Goal: Task Accomplishment & Management: Manage account settings

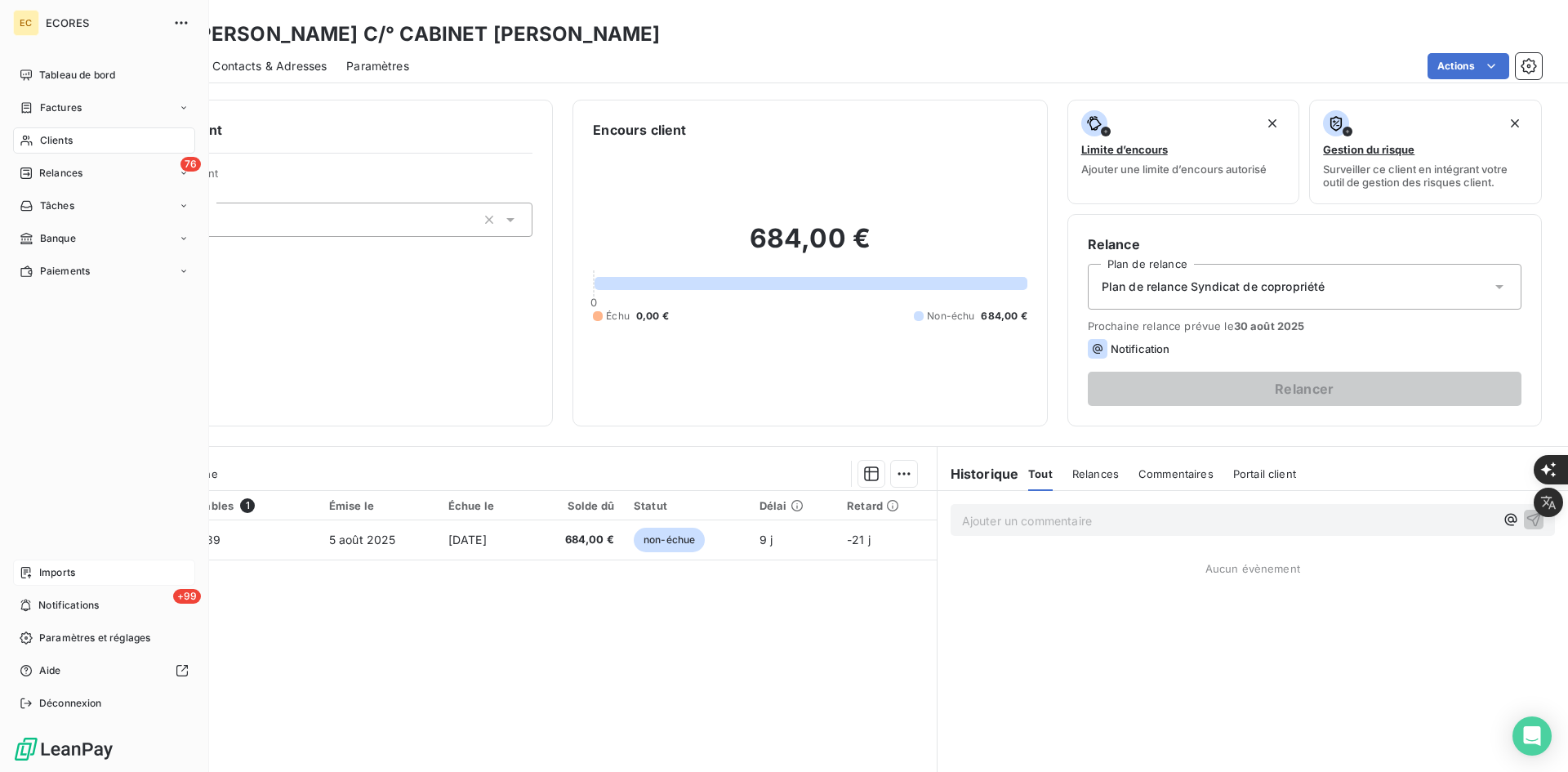
click at [45, 567] on span "Imports" at bounding box center [57, 572] width 36 height 14
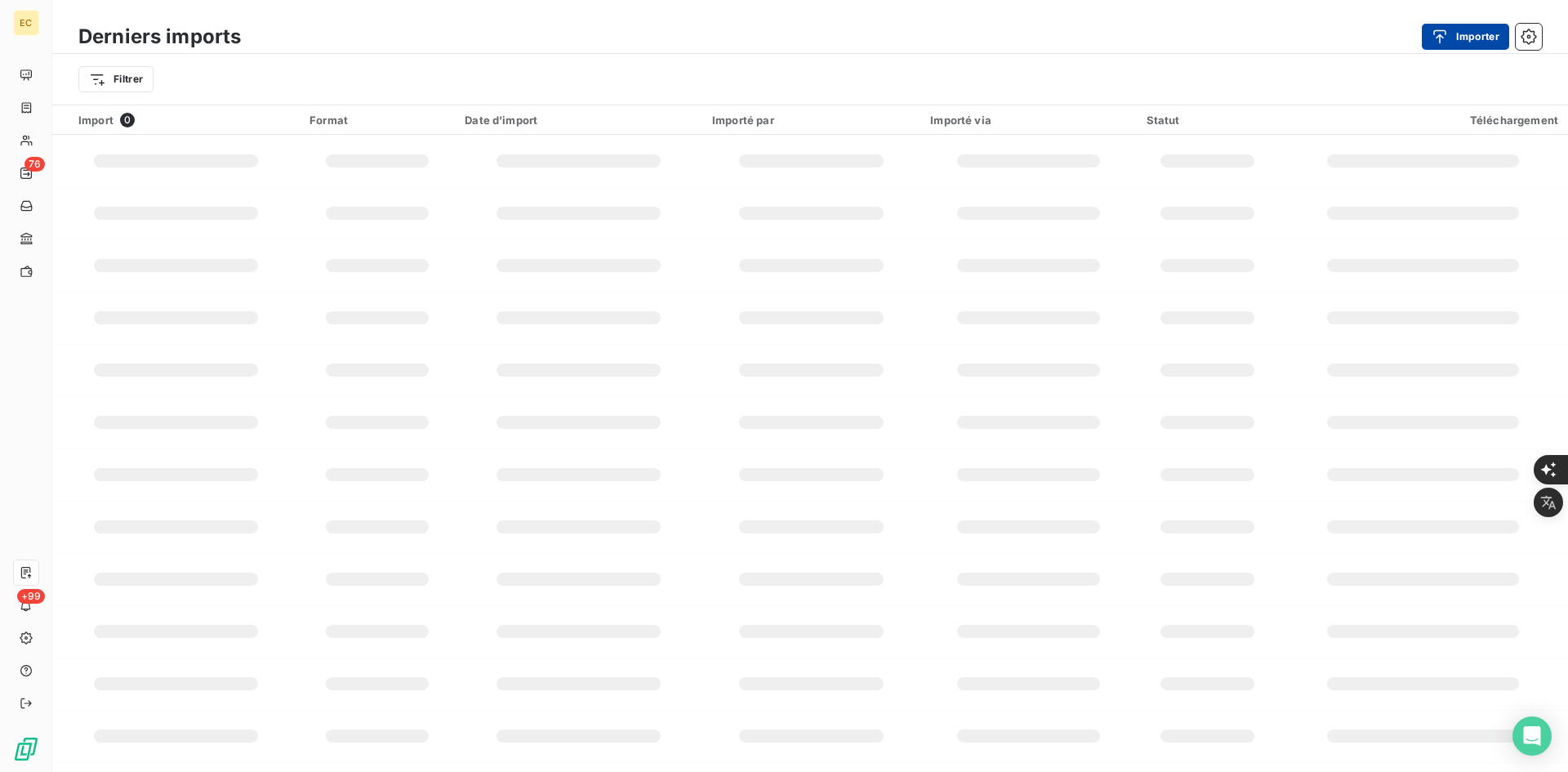
click at [1485, 36] on button "Importer" at bounding box center [1465, 36] width 88 height 26
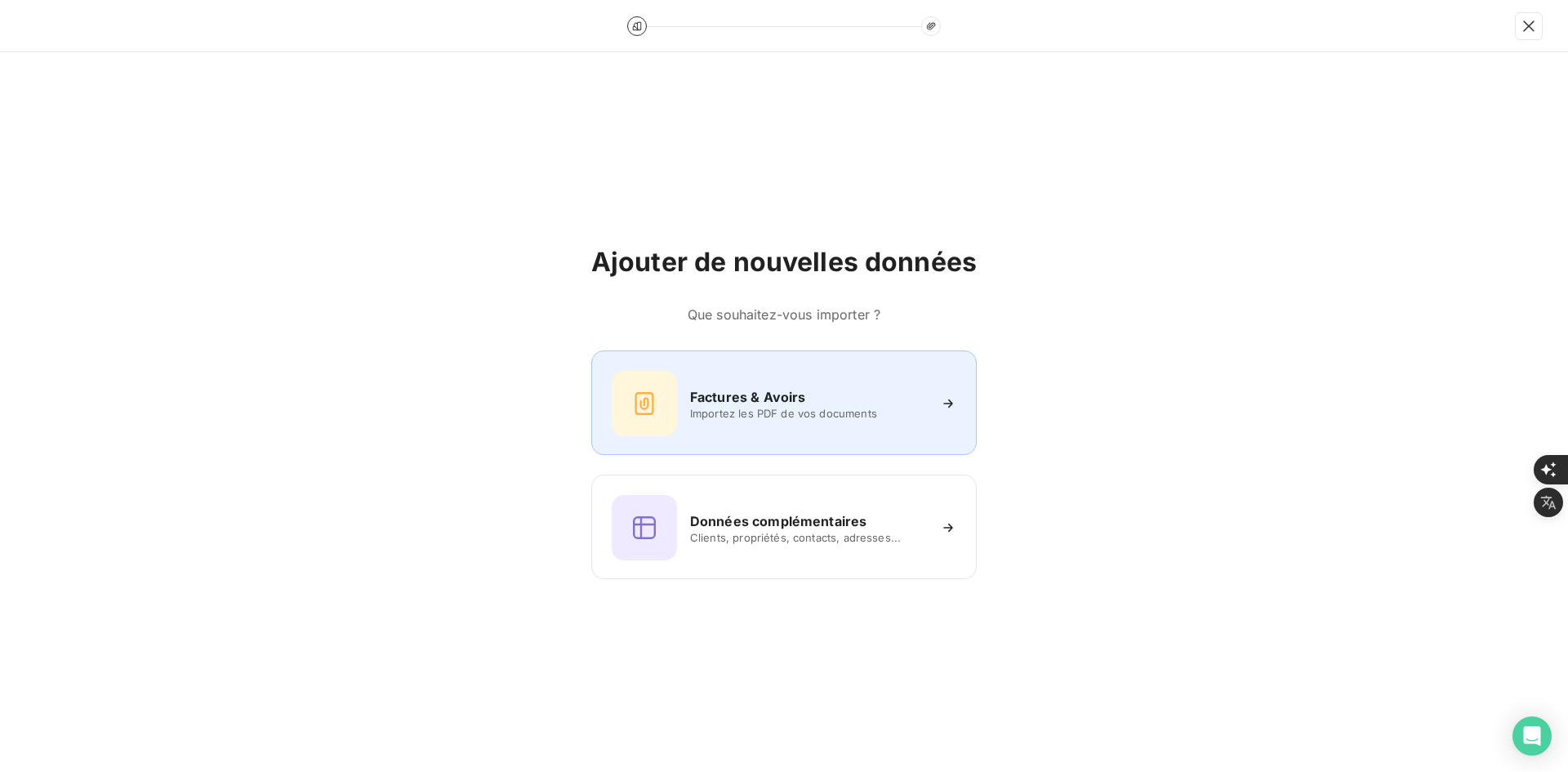
click at [674, 380] on div at bounding box center [645, 403] width 66 height 66
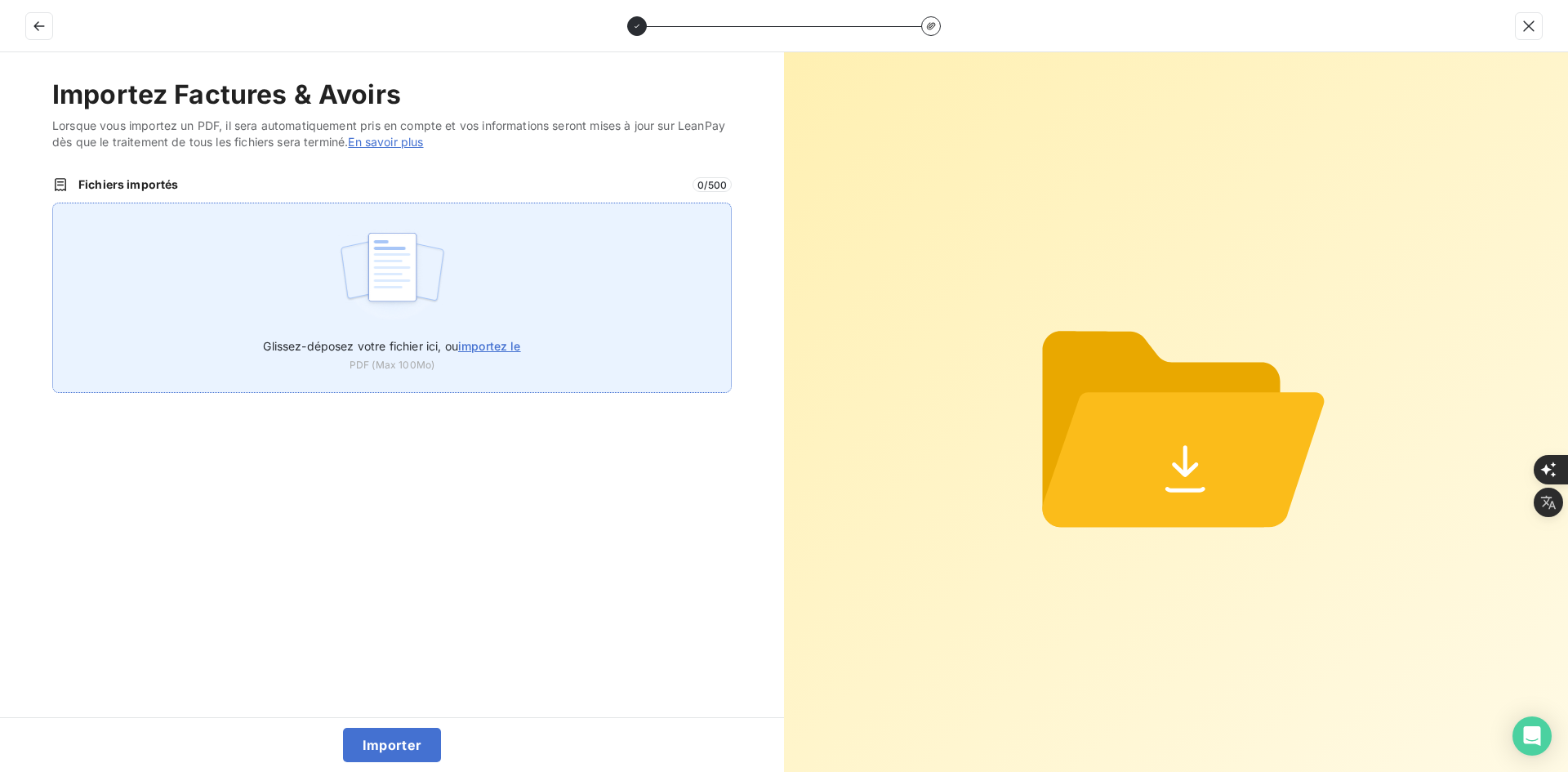
click at [548, 333] on div "Glissez-déposez votre fichier ici, ou importez le PDF (Max 100Mo)" at bounding box center [391, 298] width 679 height 190
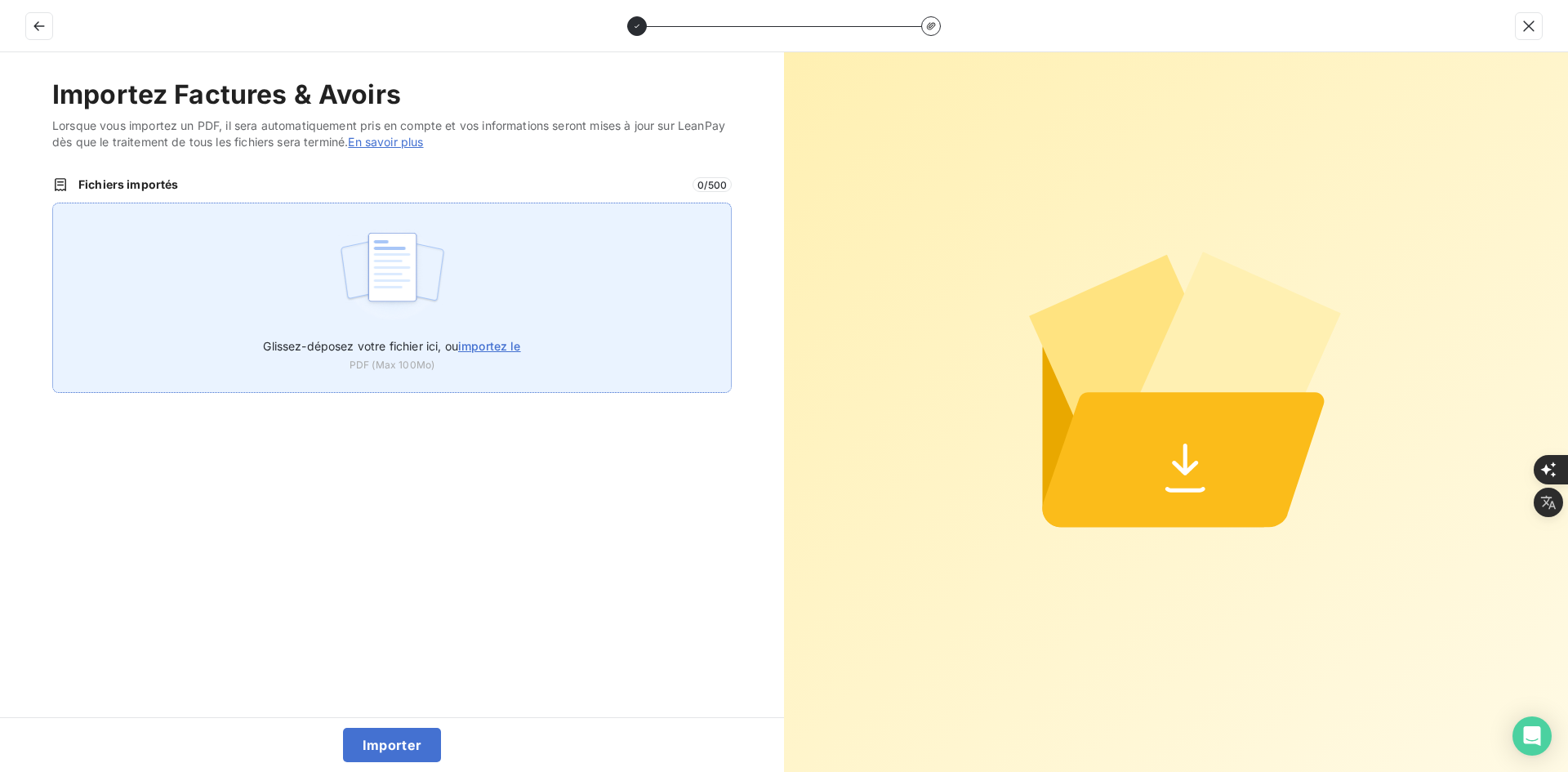
type input "C:\fakepath\FEF-2025-2370.pdf"
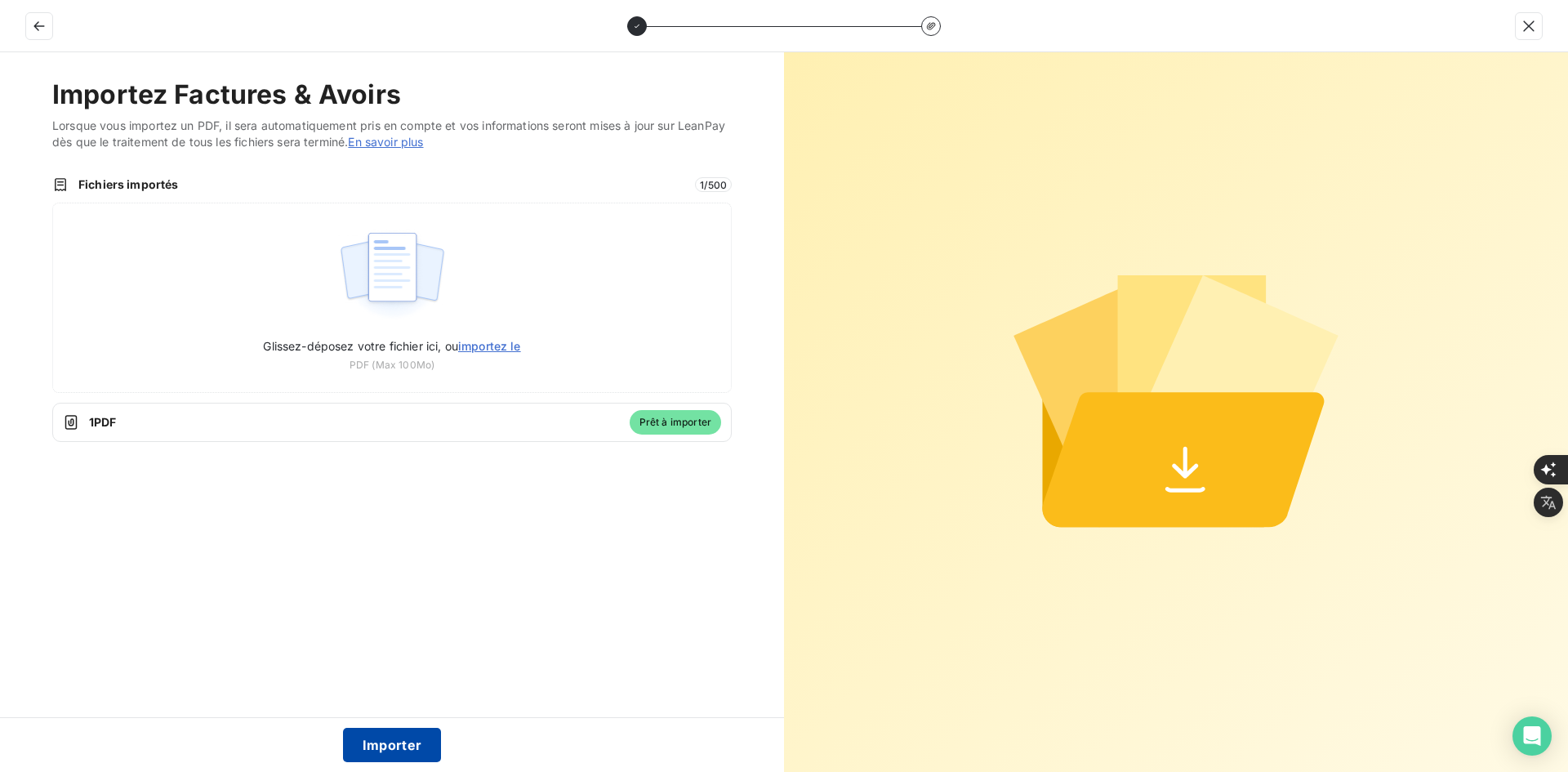
click at [419, 737] on button "Importer" at bounding box center [391, 744] width 98 height 35
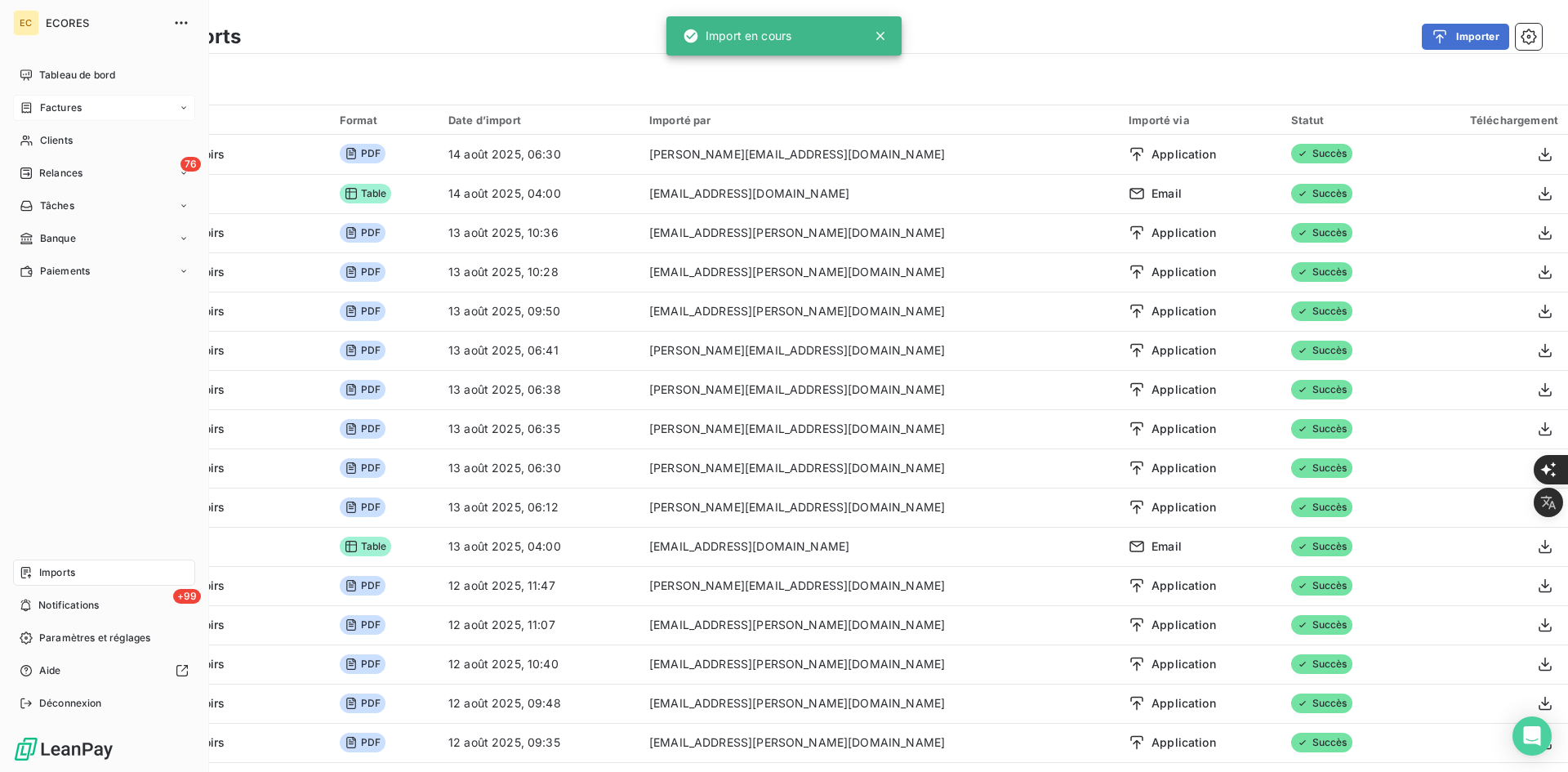
click at [56, 100] on span "Factures" at bounding box center [61, 107] width 41 height 14
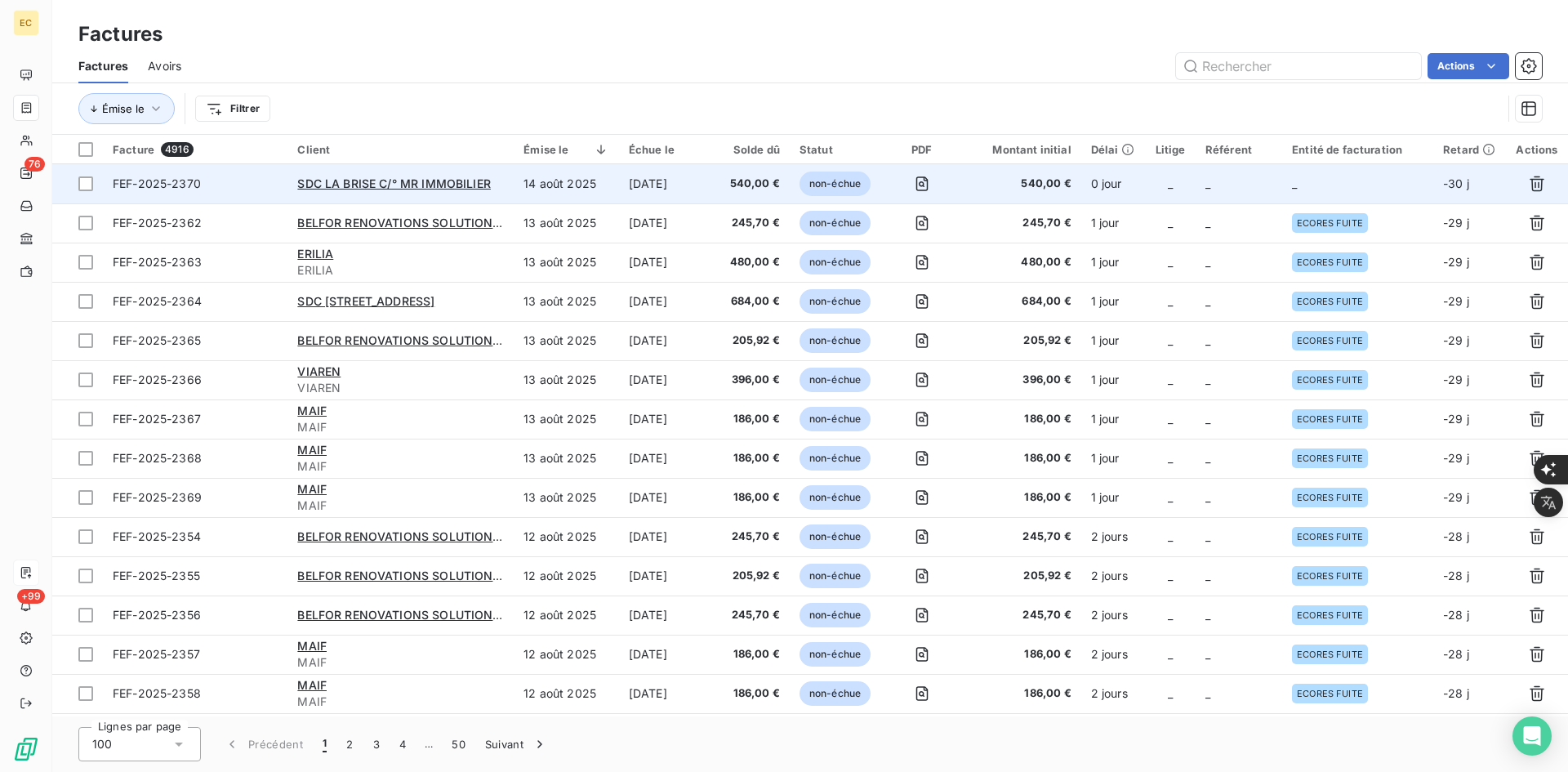
click at [1134, 184] on td "0 jour" at bounding box center [1113, 184] width 65 height 40
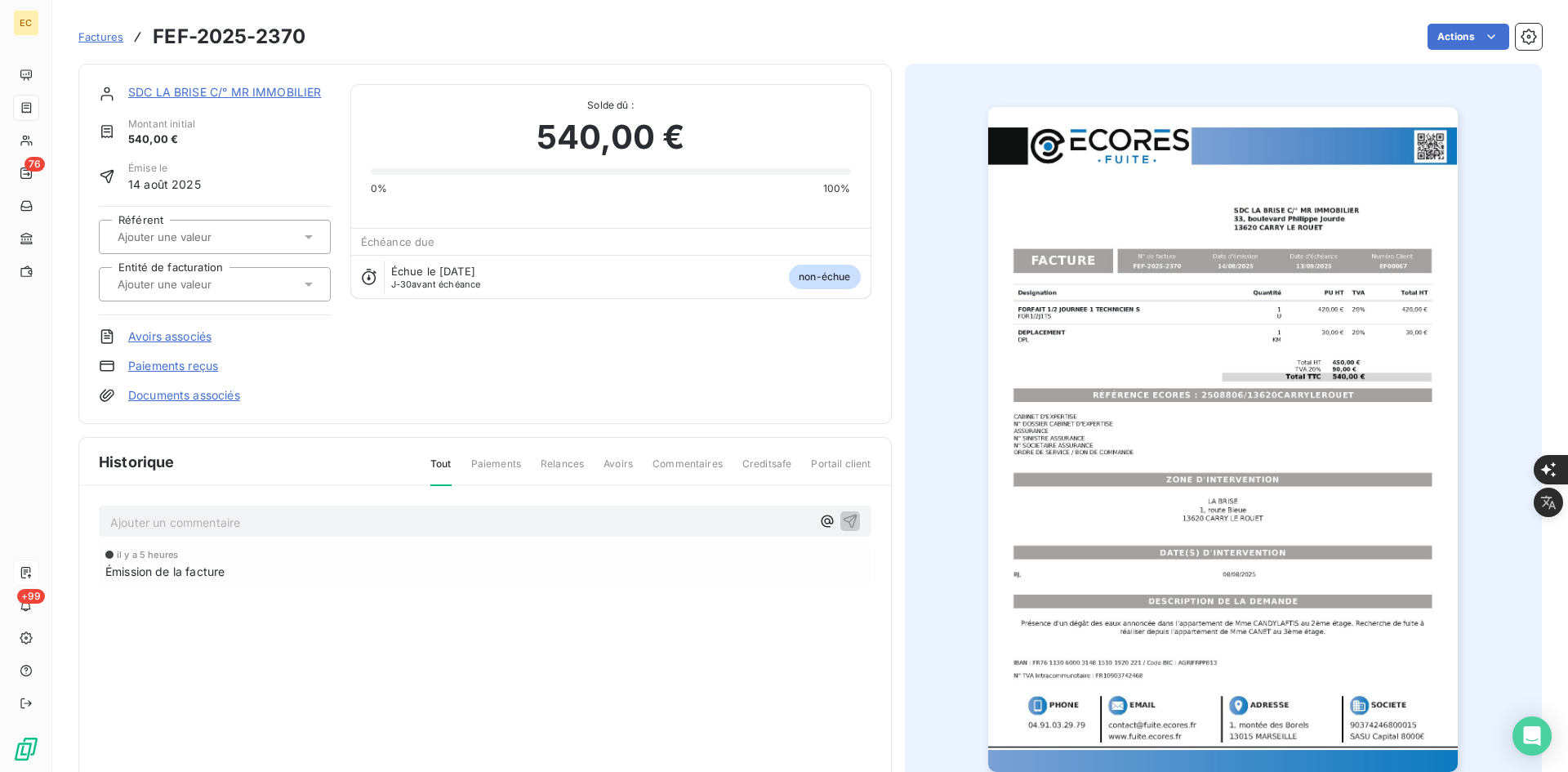
click at [160, 280] on input "text" at bounding box center [198, 284] width 164 height 14
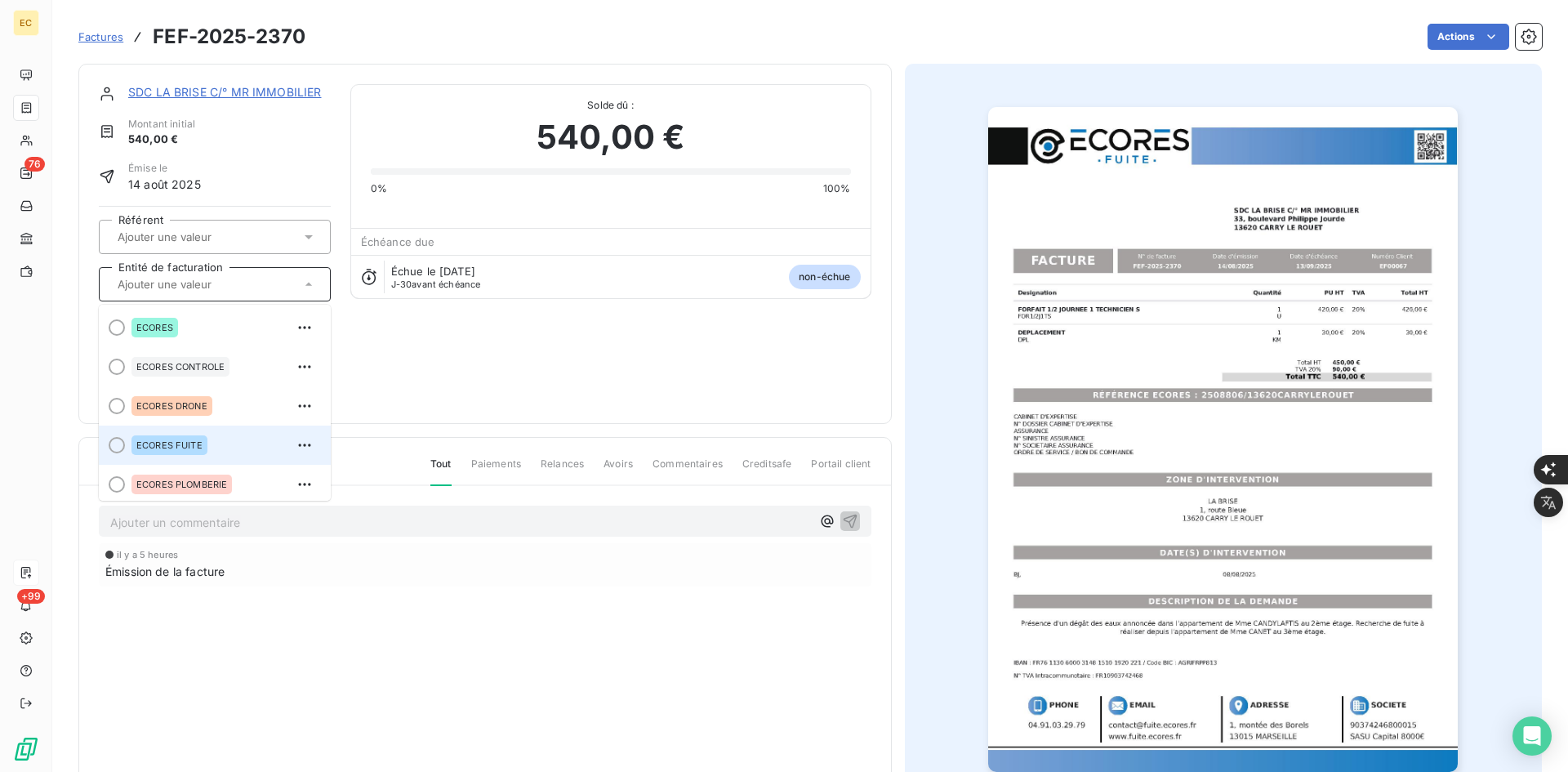
click at [211, 445] on div "ECORES FUITE" at bounding box center [224, 445] width 186 height 26
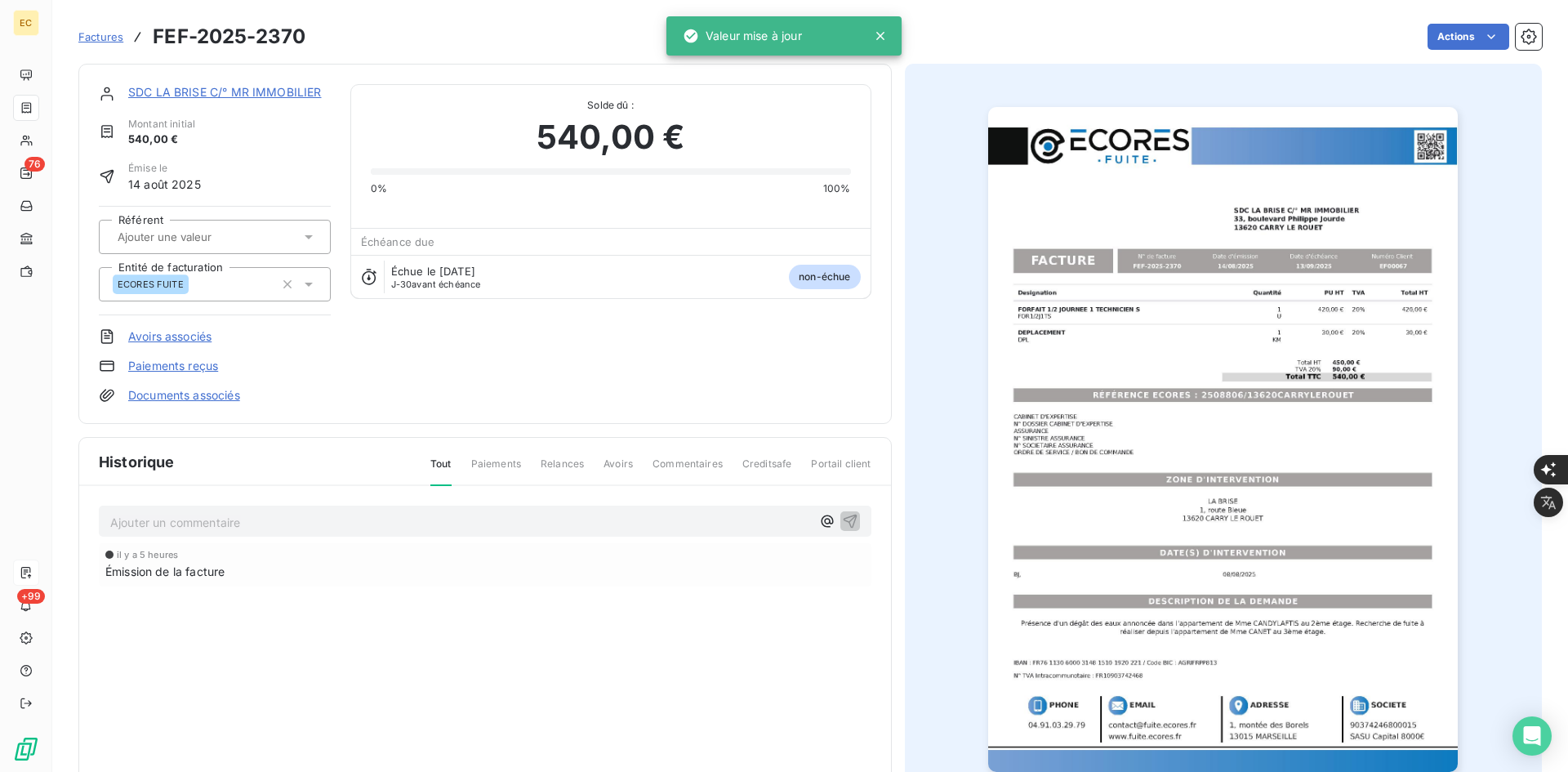
click at [223, 395] on link "Documents associés" at bounding box center [183, 395] width 112 height 16
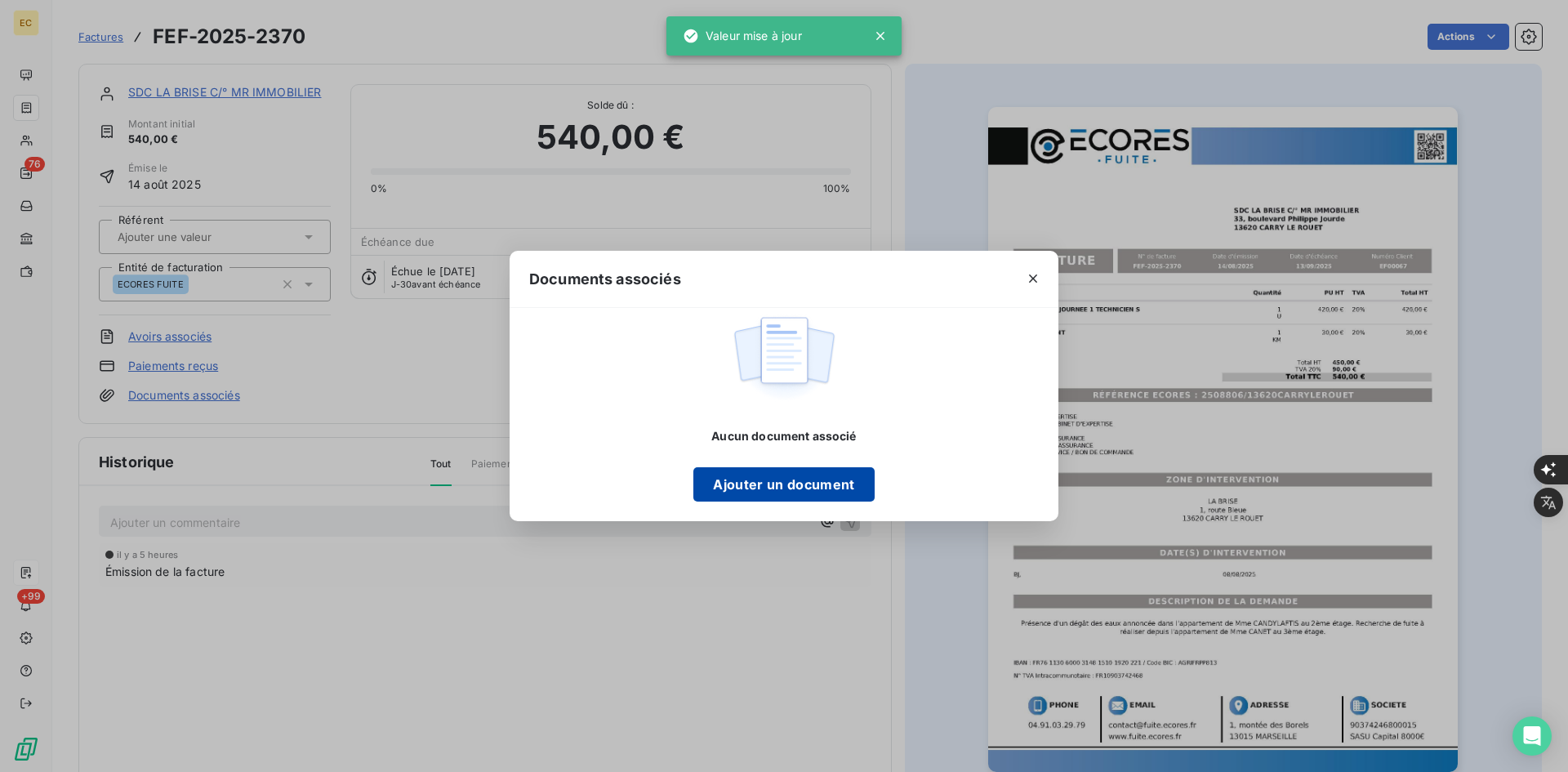
click at [757, 489] on button "Ajouter un document" at bounding box center [784, 484] width 180 height 35
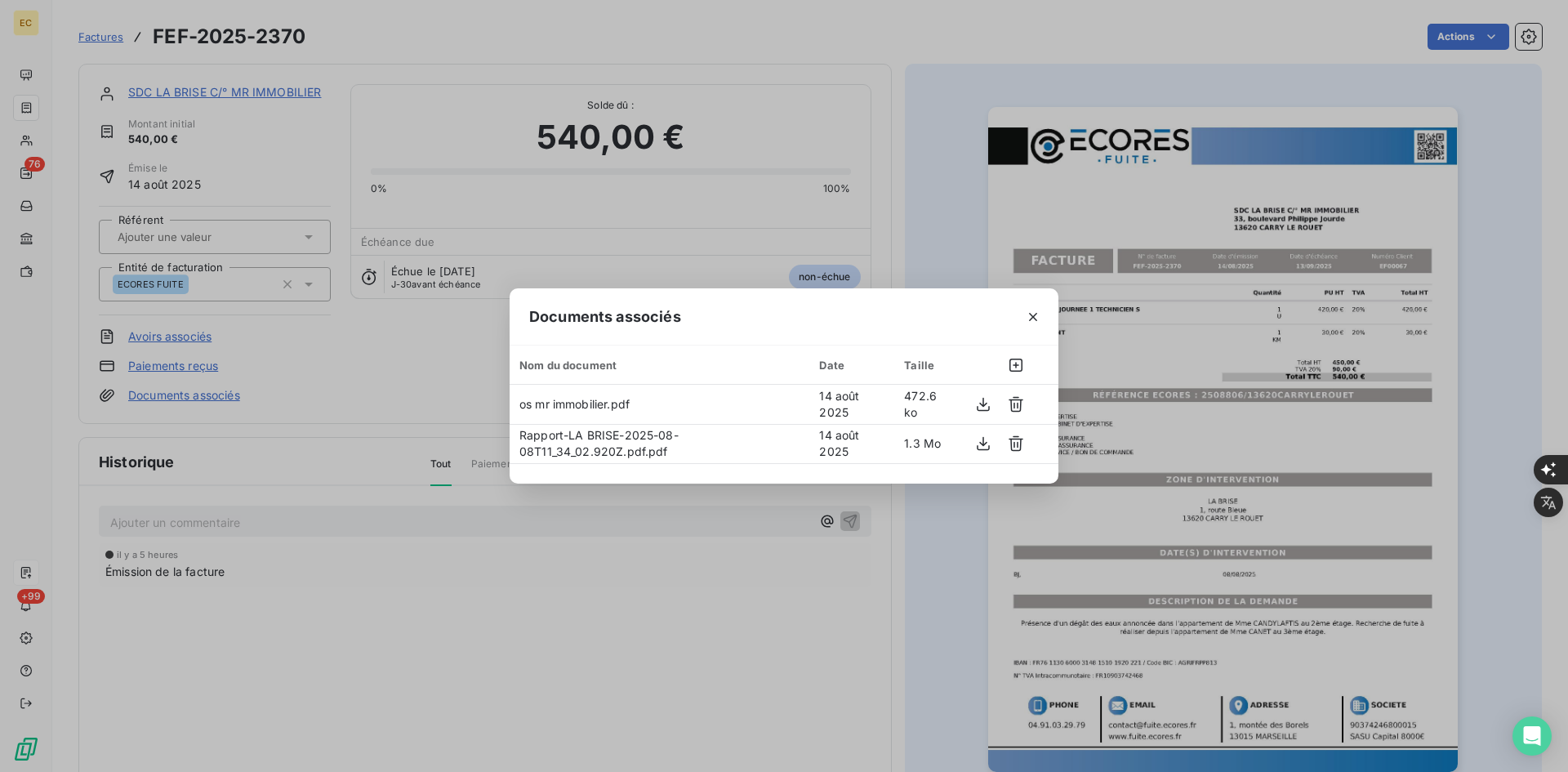
drag, startPoint x: 1029, startPoint y: 317, endPoint x: 776, endPoint y: 226, distance: 268.9
click at [1027, 316] on icon "button" at bounding box center [1032, 317] width 16 height 16
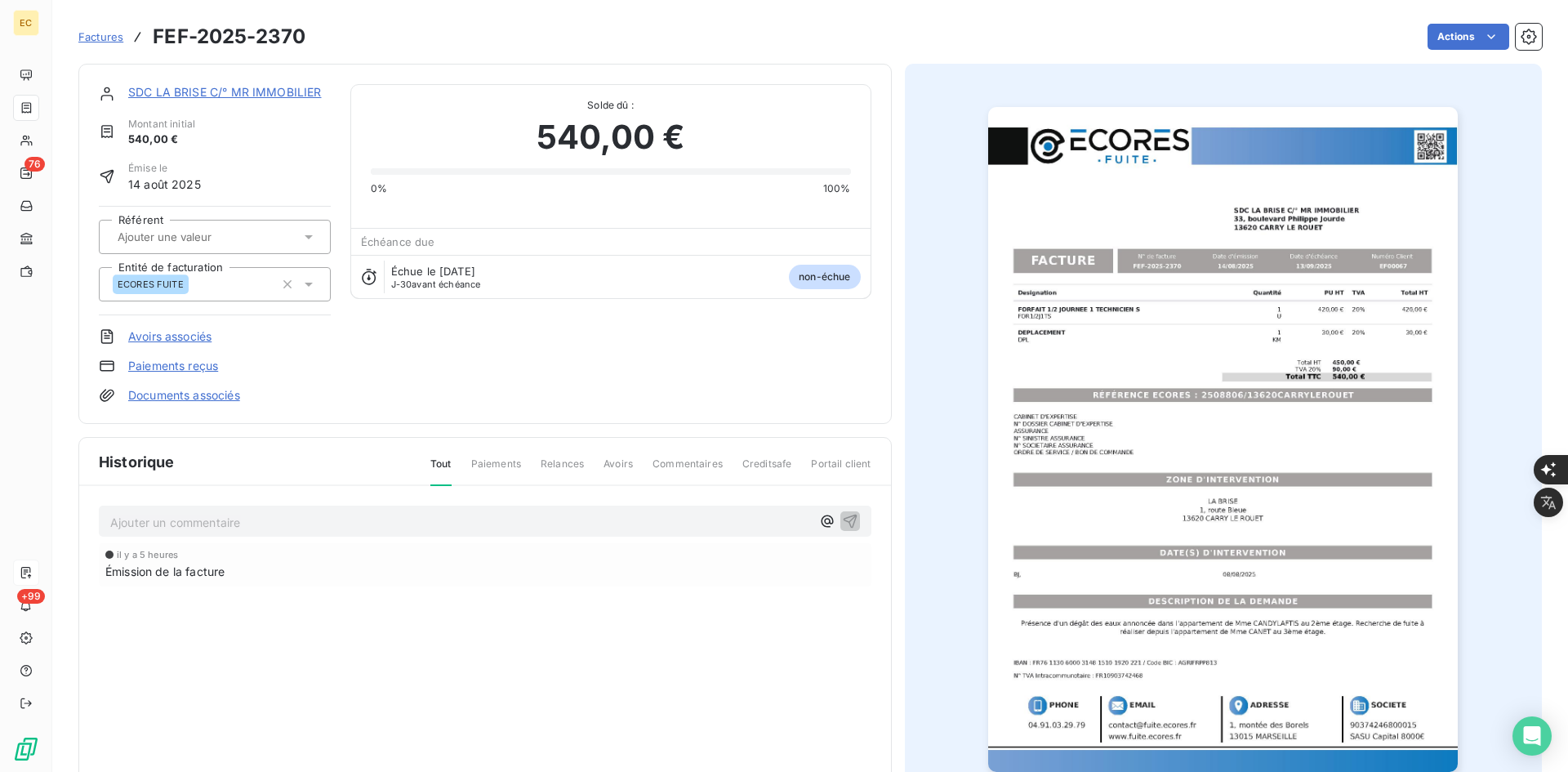
click at [226, 91] on link "SDC LA BRISE C/° MR IMMOBILIER" at bounding box center [225, 92] width 194 height 13
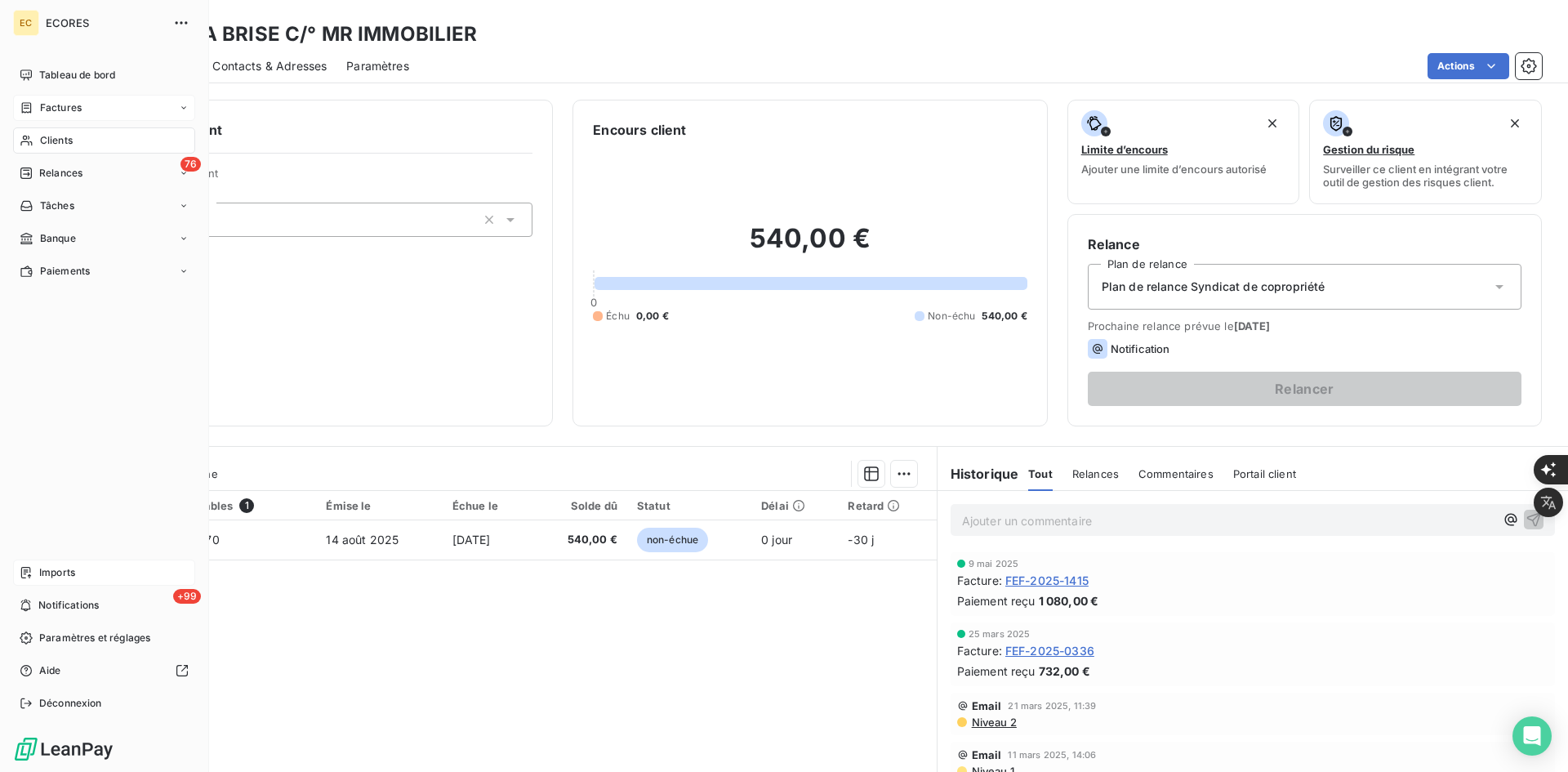
click at [118, 566] on div "Imports" at bounding box center [104, 572] width 182 height 26
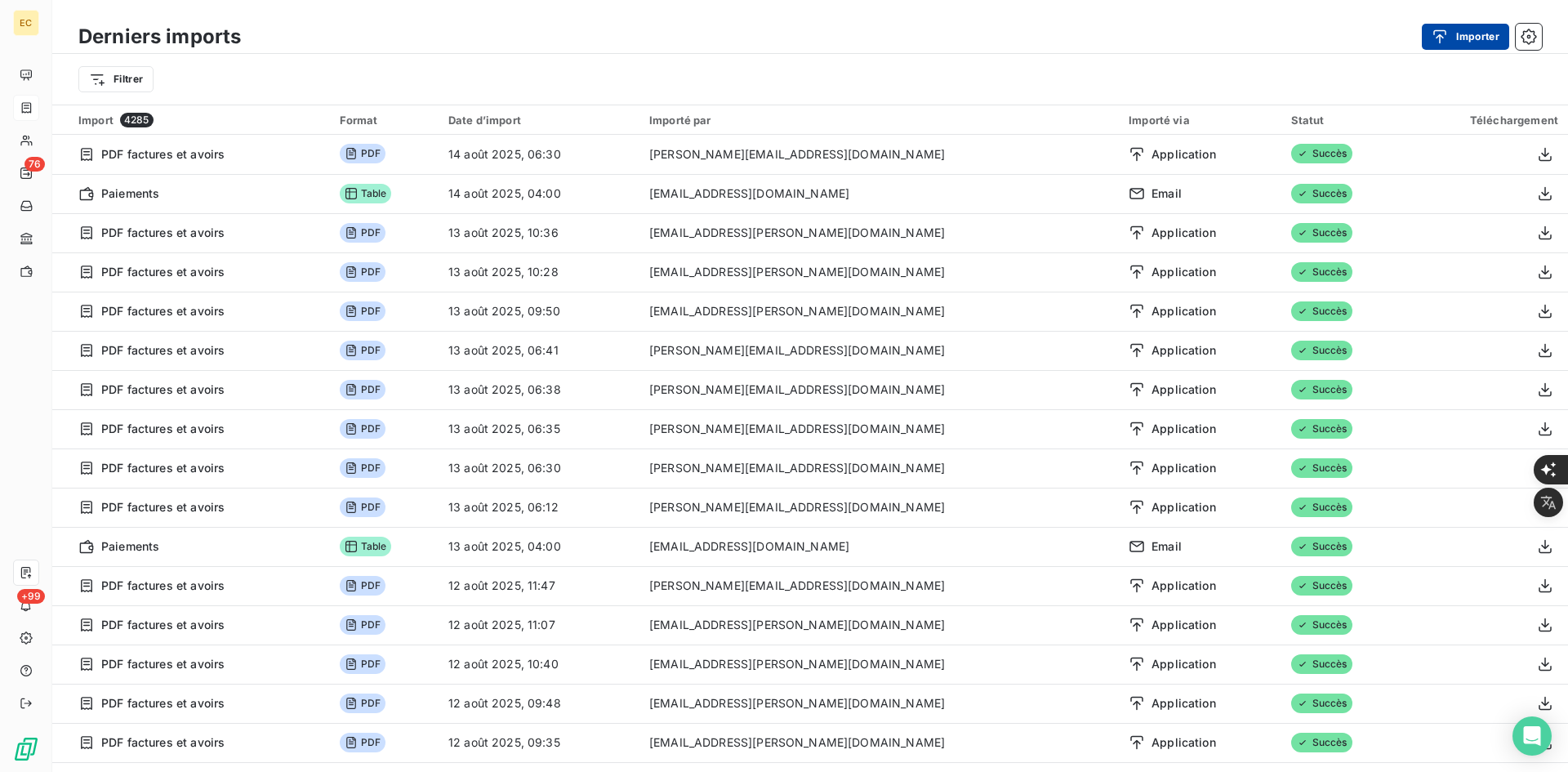
click at [1469, 39] on button "Importer" at bounding box center [1465, 36] width 88 height 26
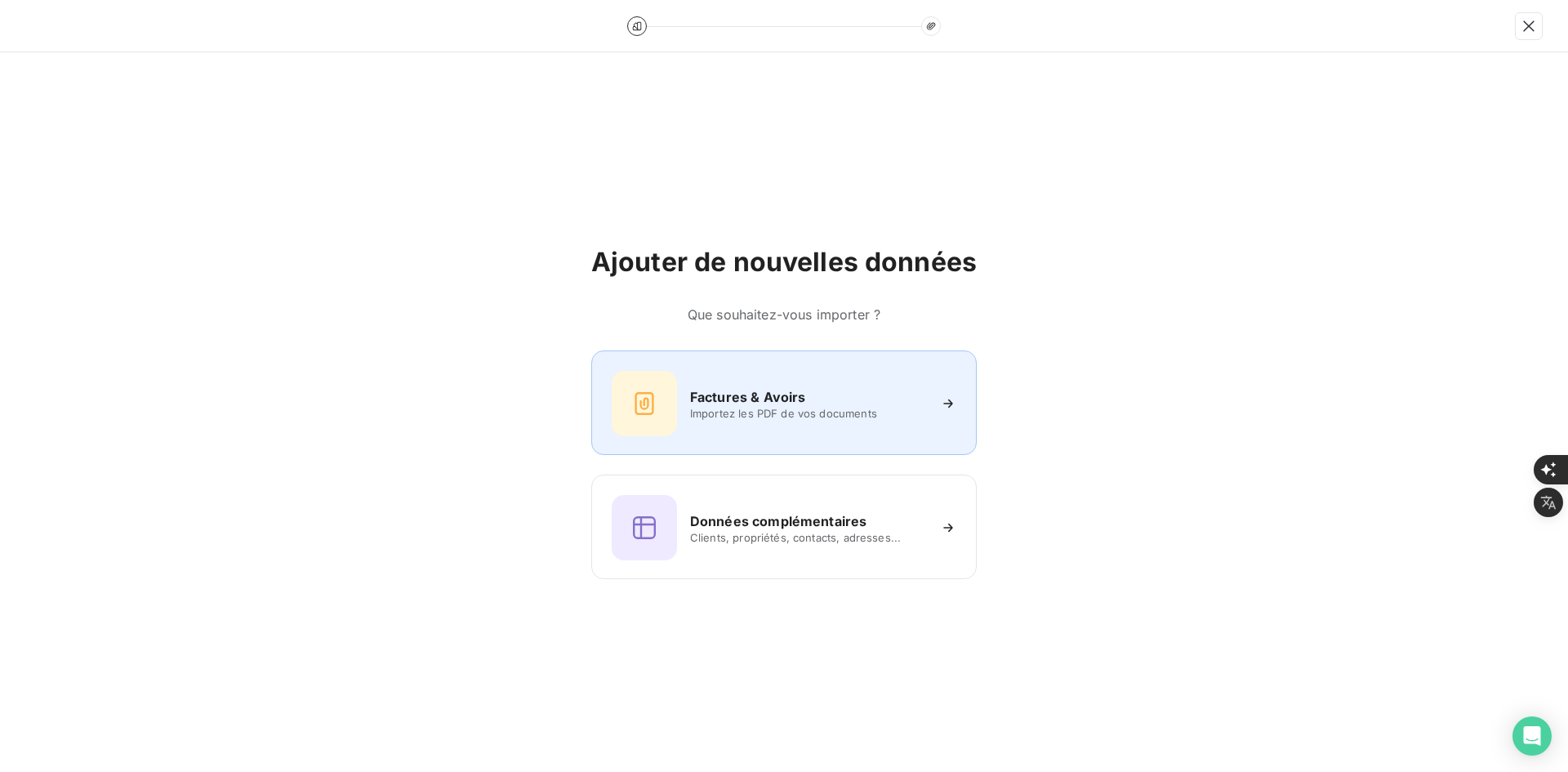
click at [751, 404] on div "Factures & Avoirs Importez les PDF de vos documents" at bounding box center [808, 403] width 237 height 33
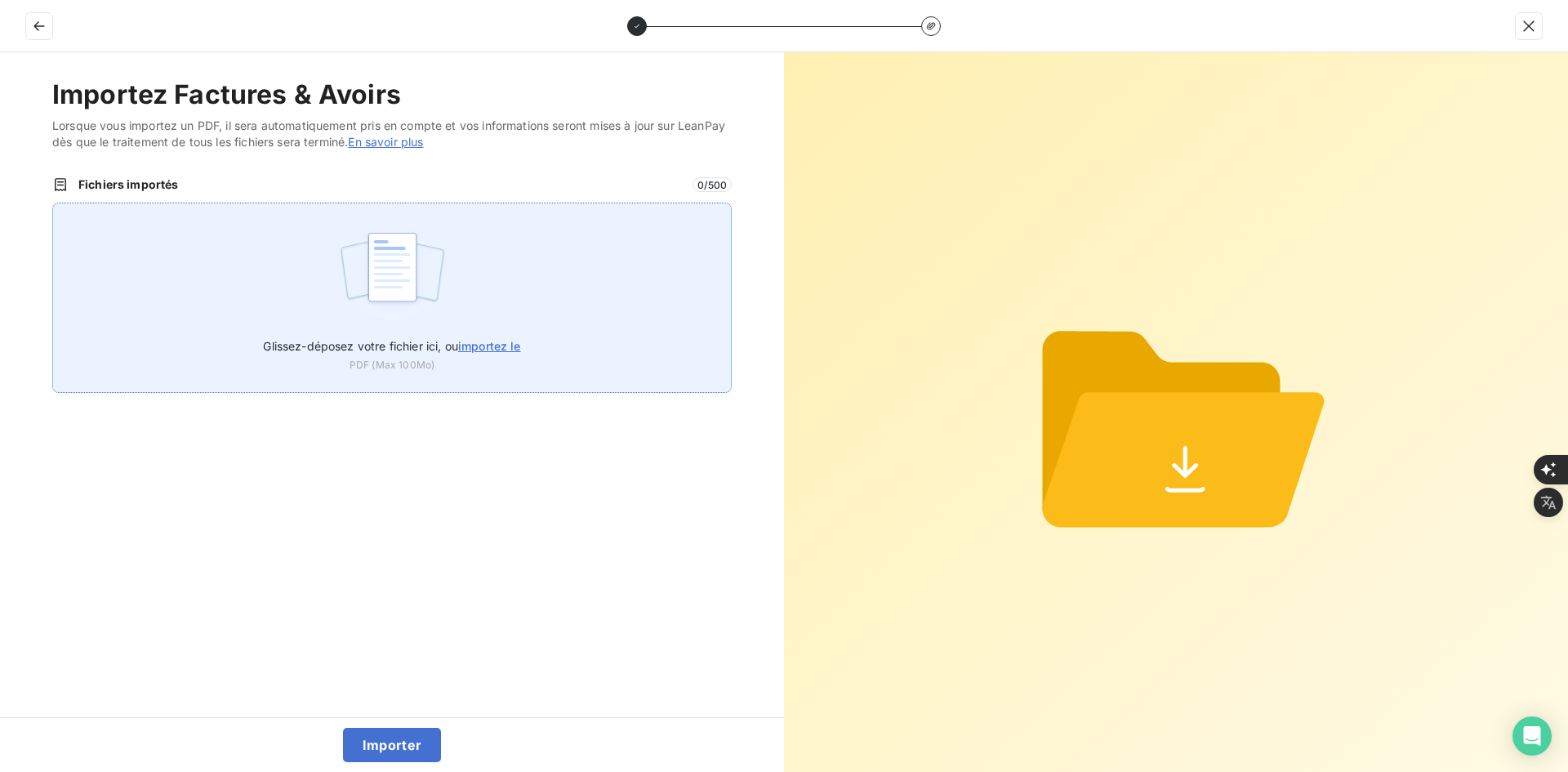
click at [502, 205] on div "Glissez-déposez votre fichier ici, ou importez le PDF (Max 100Mo)" at bounding box center [391, 298] width 679 height 190
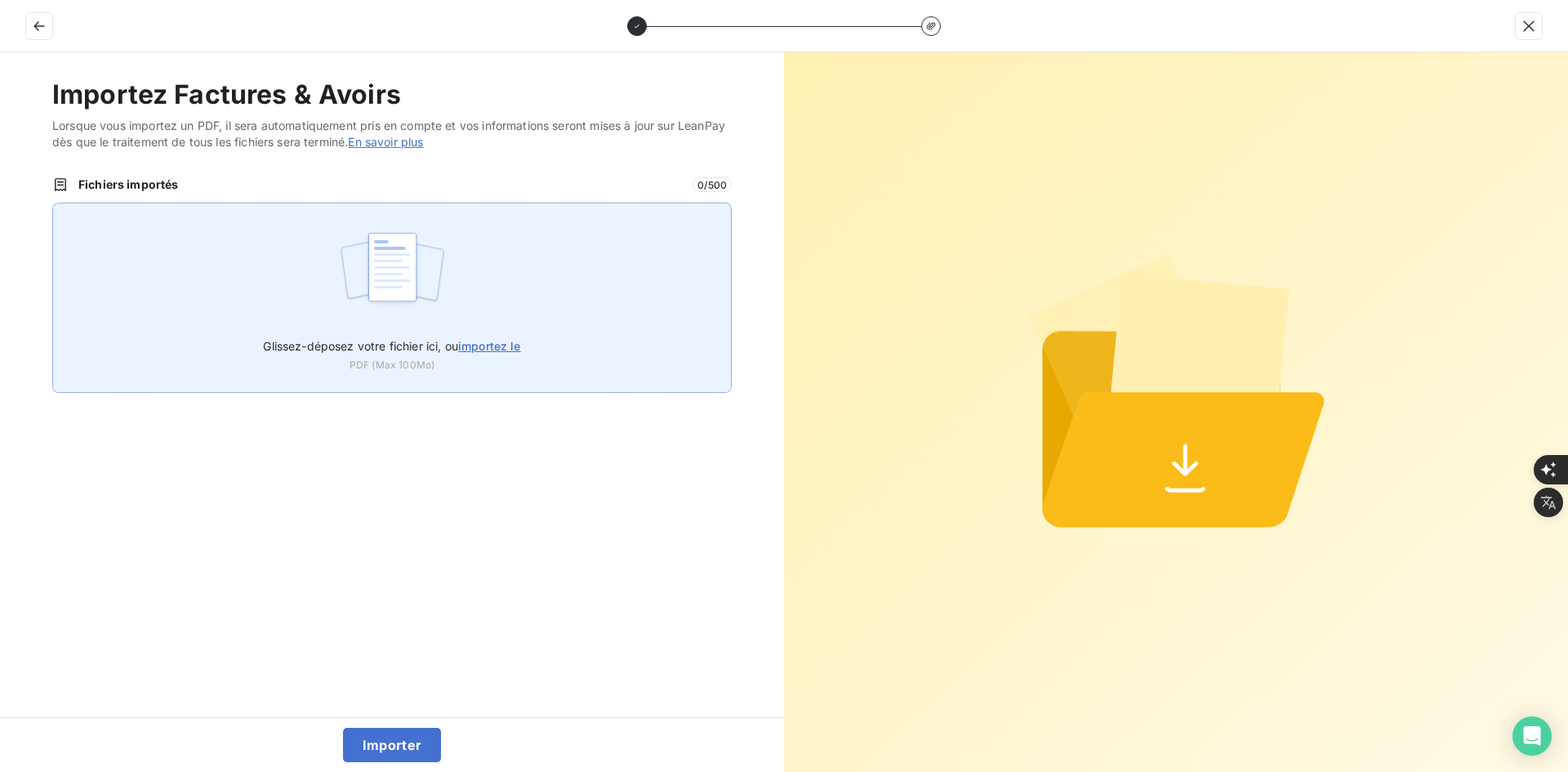
type input "C:\fakepath\FEF-2025-2371.pdf"
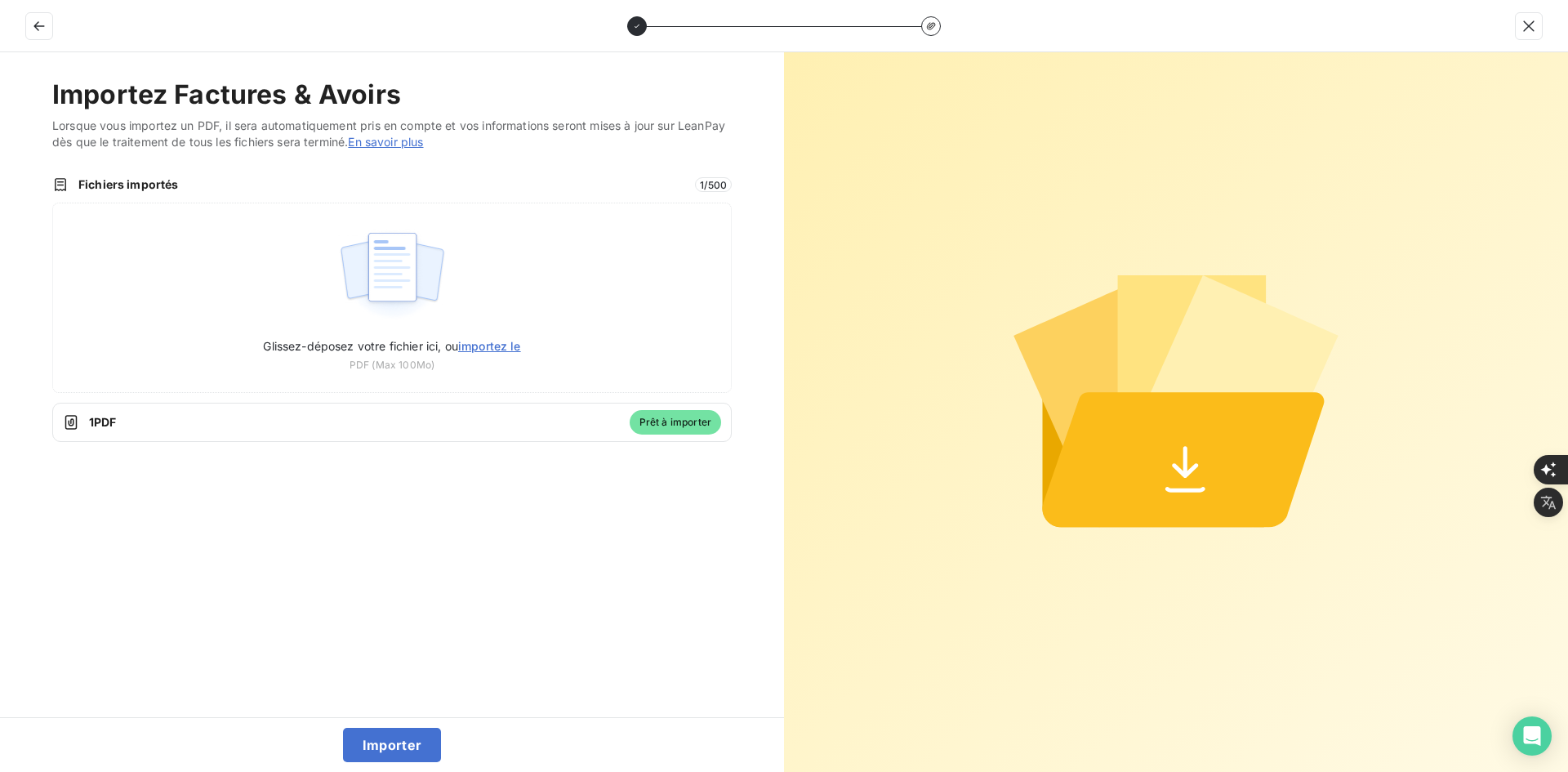
drag, startPoint x: 399, startPoint y: 749, endPoint x: 460, endPoint y: 766, distance: 63.3
click at [401, 749] on button "Importer" at bounding box center [391, 744] width 98 height 35
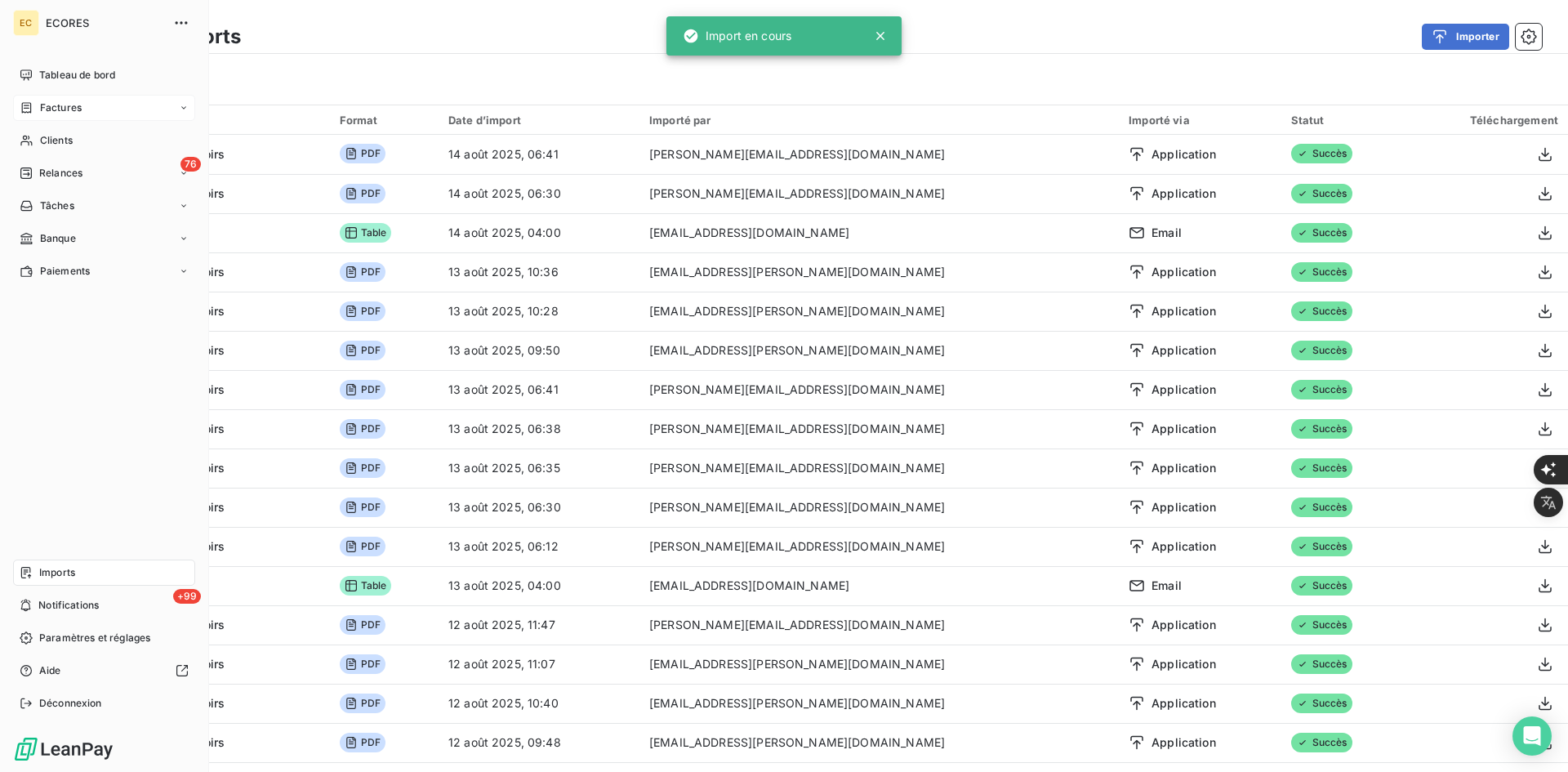
click at [45, 101] on span "Factures" at bounding box center [61, 107] width 41 height 14
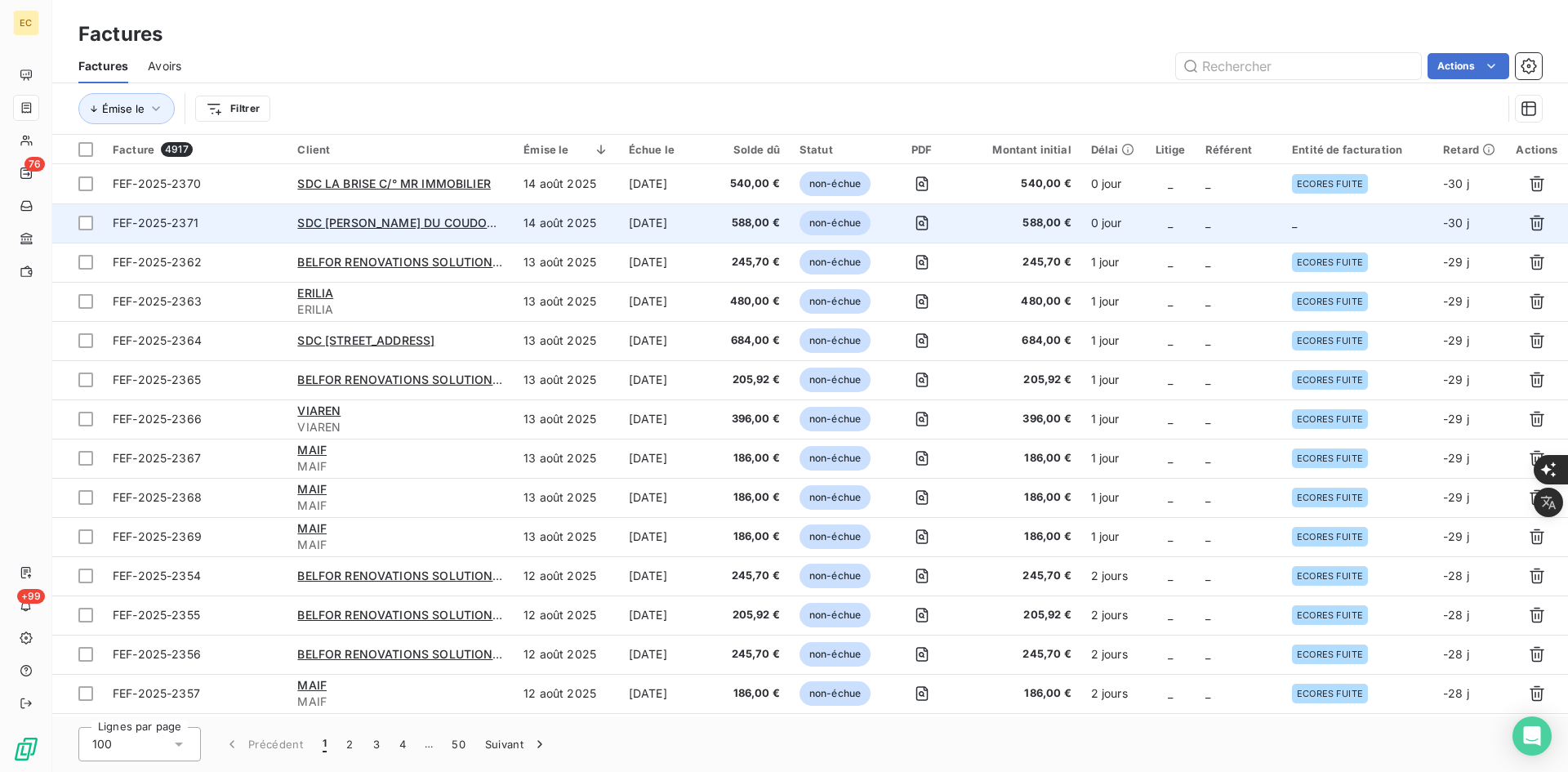
click at [1194, 208] on td "_" at bounding box center [1170, 223] width 50 height 40
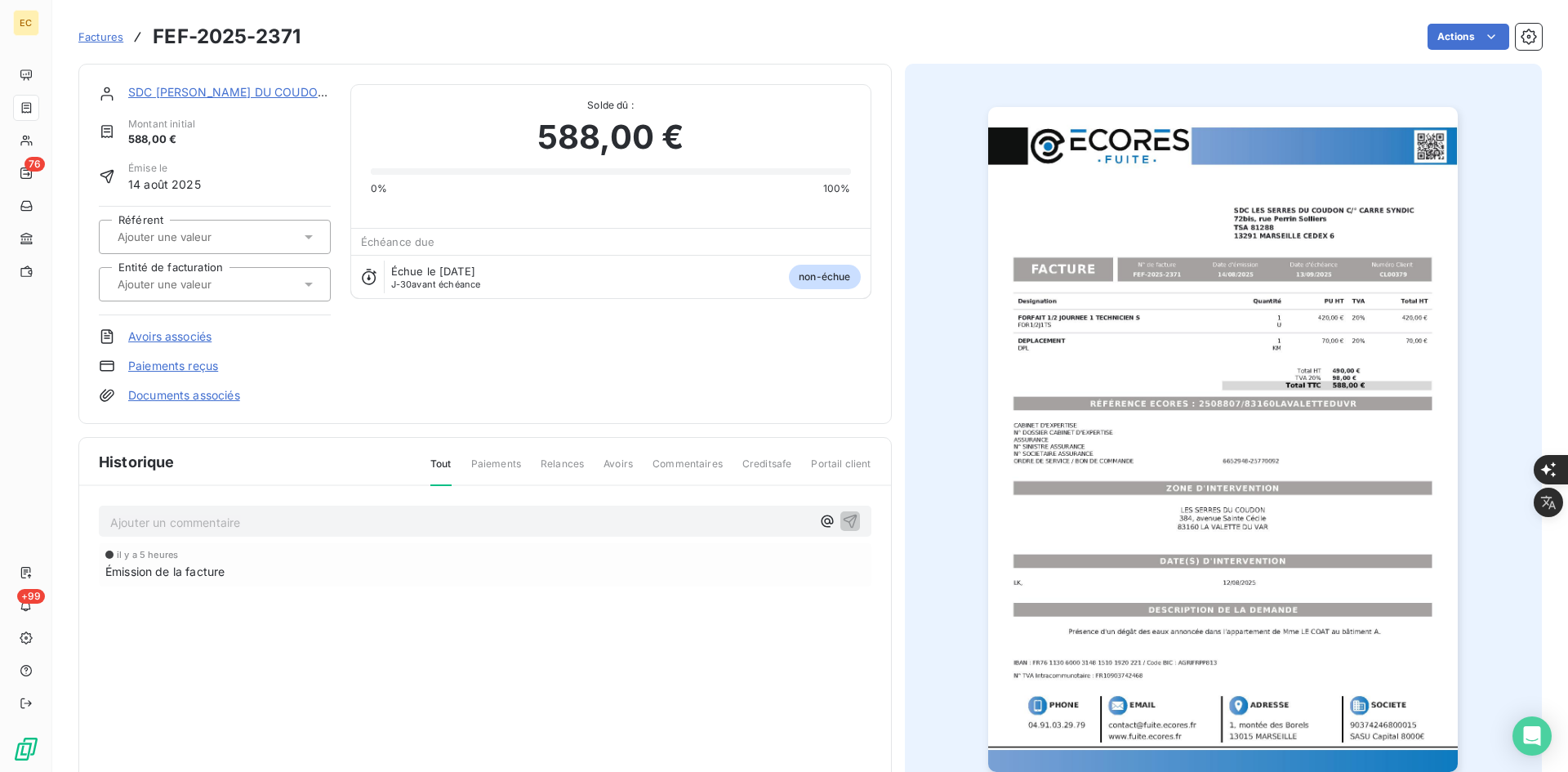
click at [273, 283] on div at bounding box center [206, 284] width 188 height 21
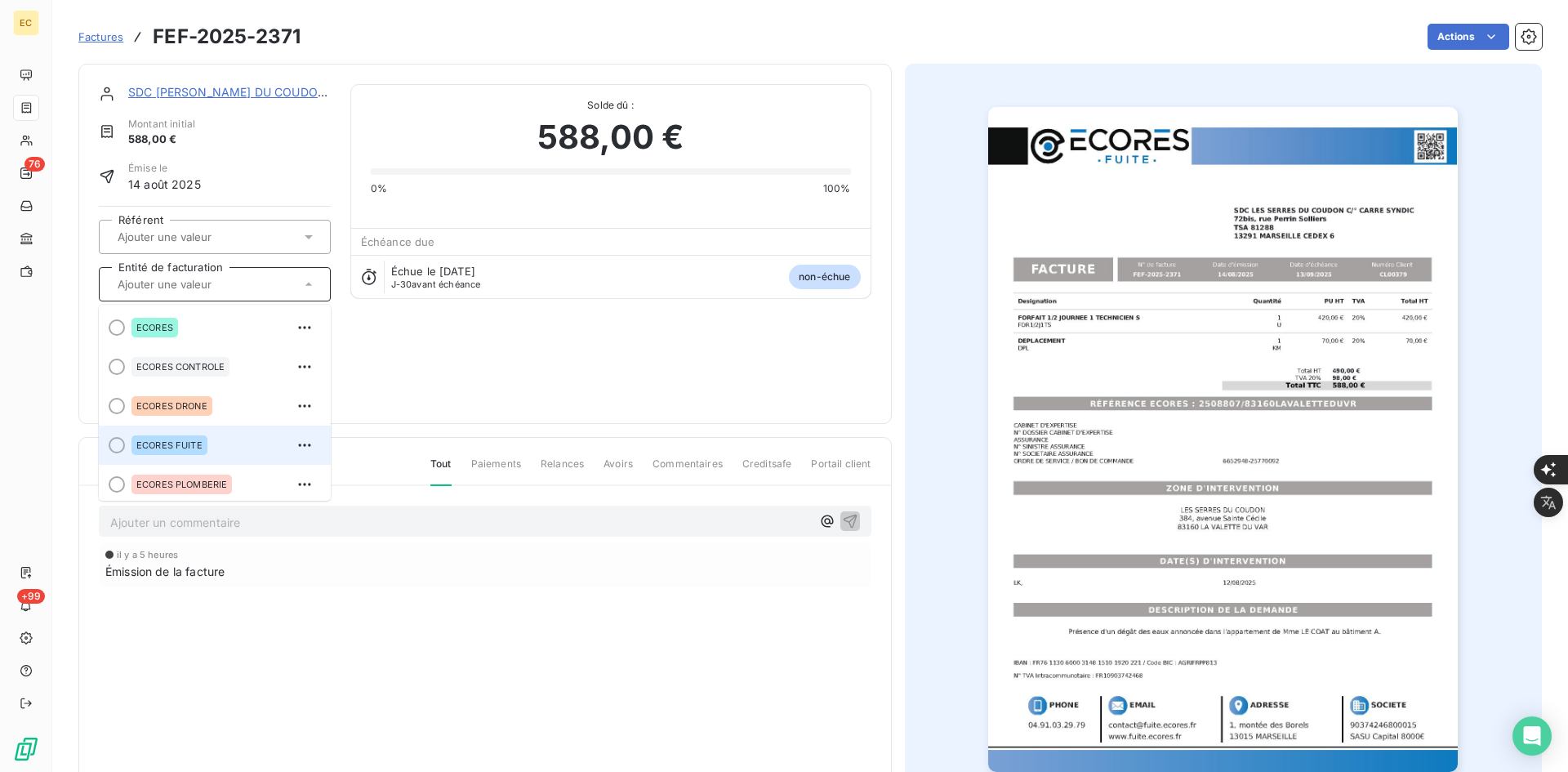
drag, startPoint x: 209, startPoint y: 444, endPoint x: 210, endPoint y: 408, distance: 36.0
click at [209, 442] on div "ECORES FUITE" at bounding box center [224, 445] width 186 height 26
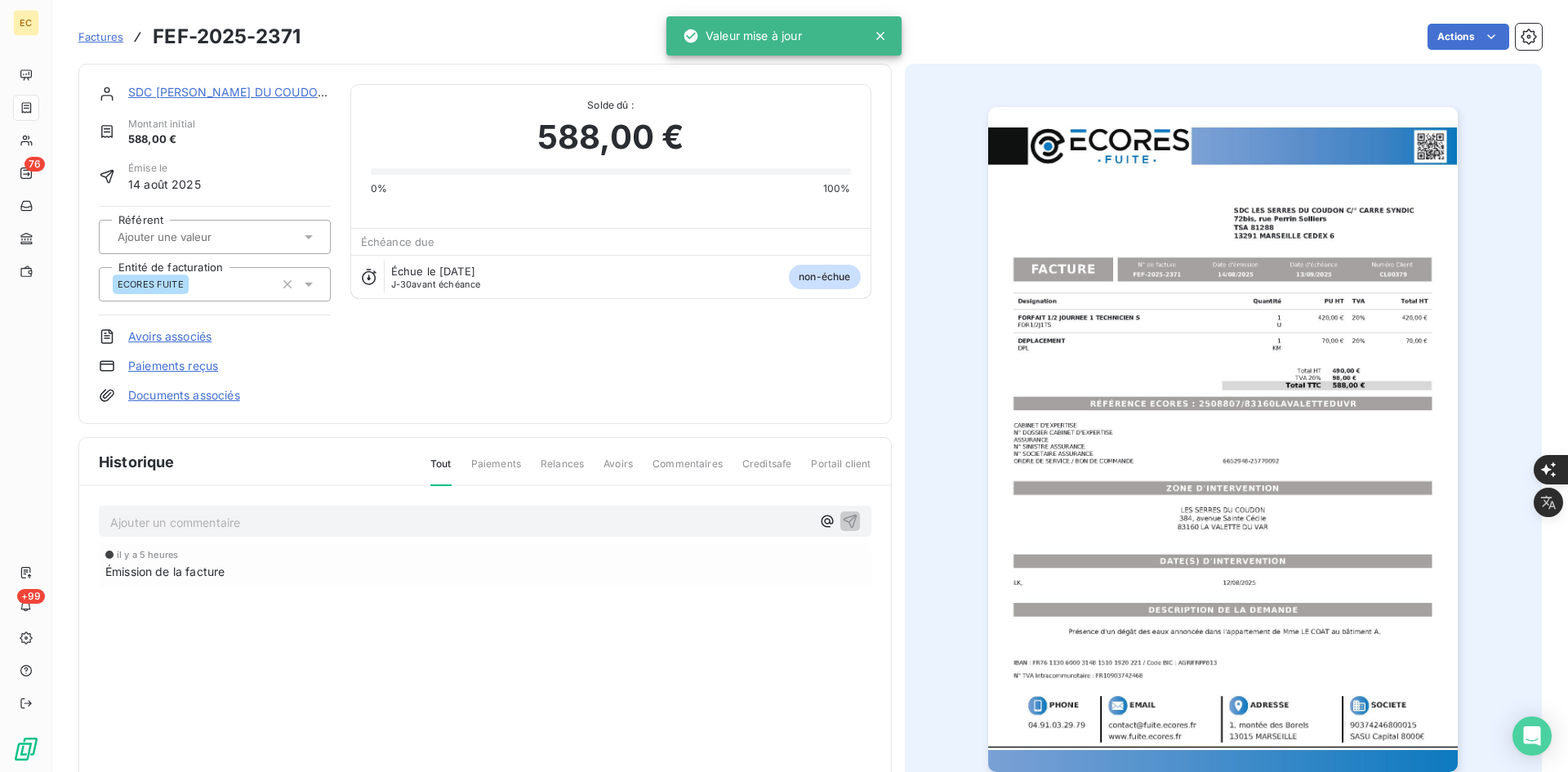
click at [209, 397] on link "Documents associés" at bounding box center [183, 395] width 112 height 16
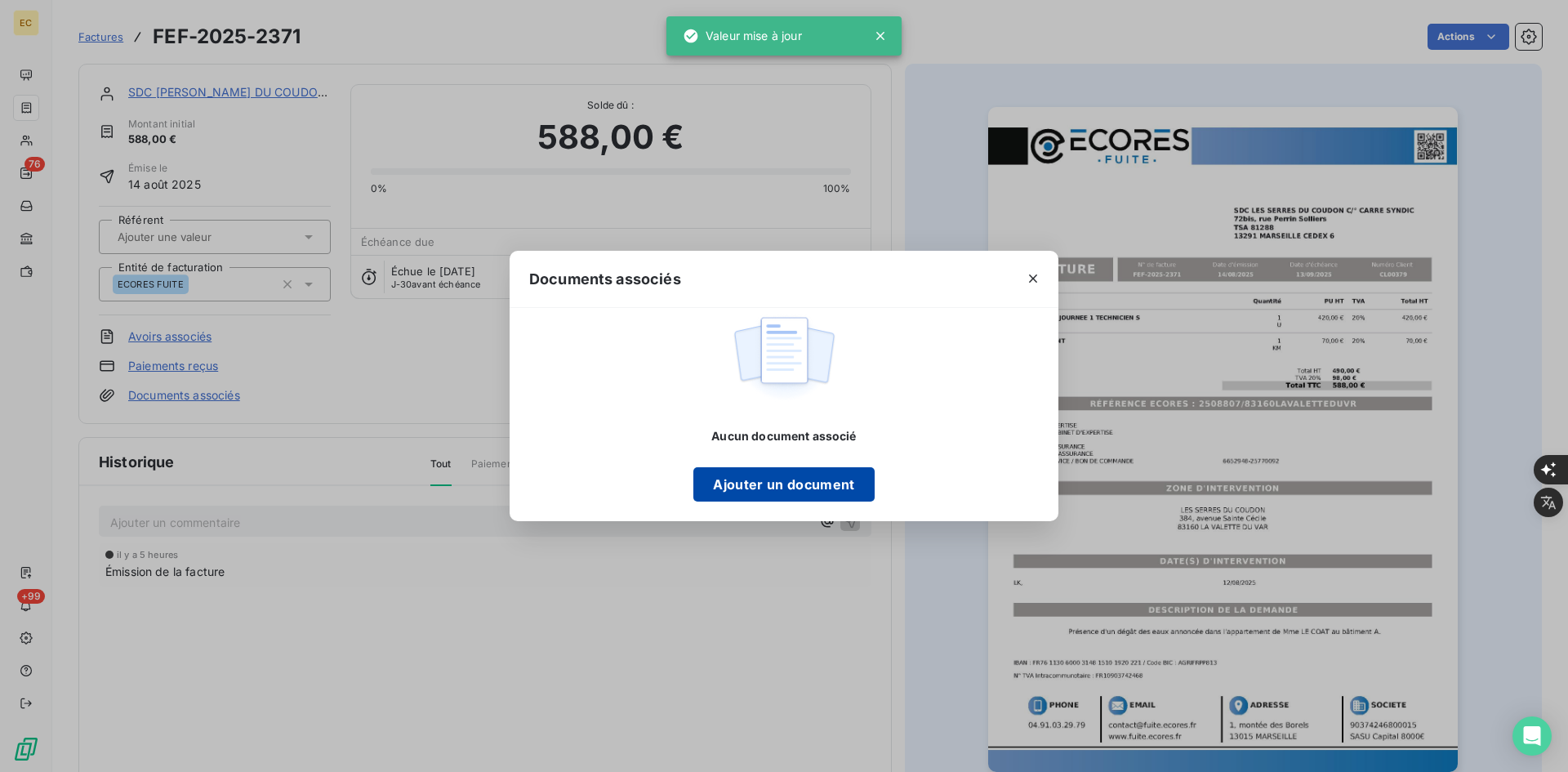
click at [784, 497] on button "Ajouter un document" at bounding box center [784, 484] width 180 height 35
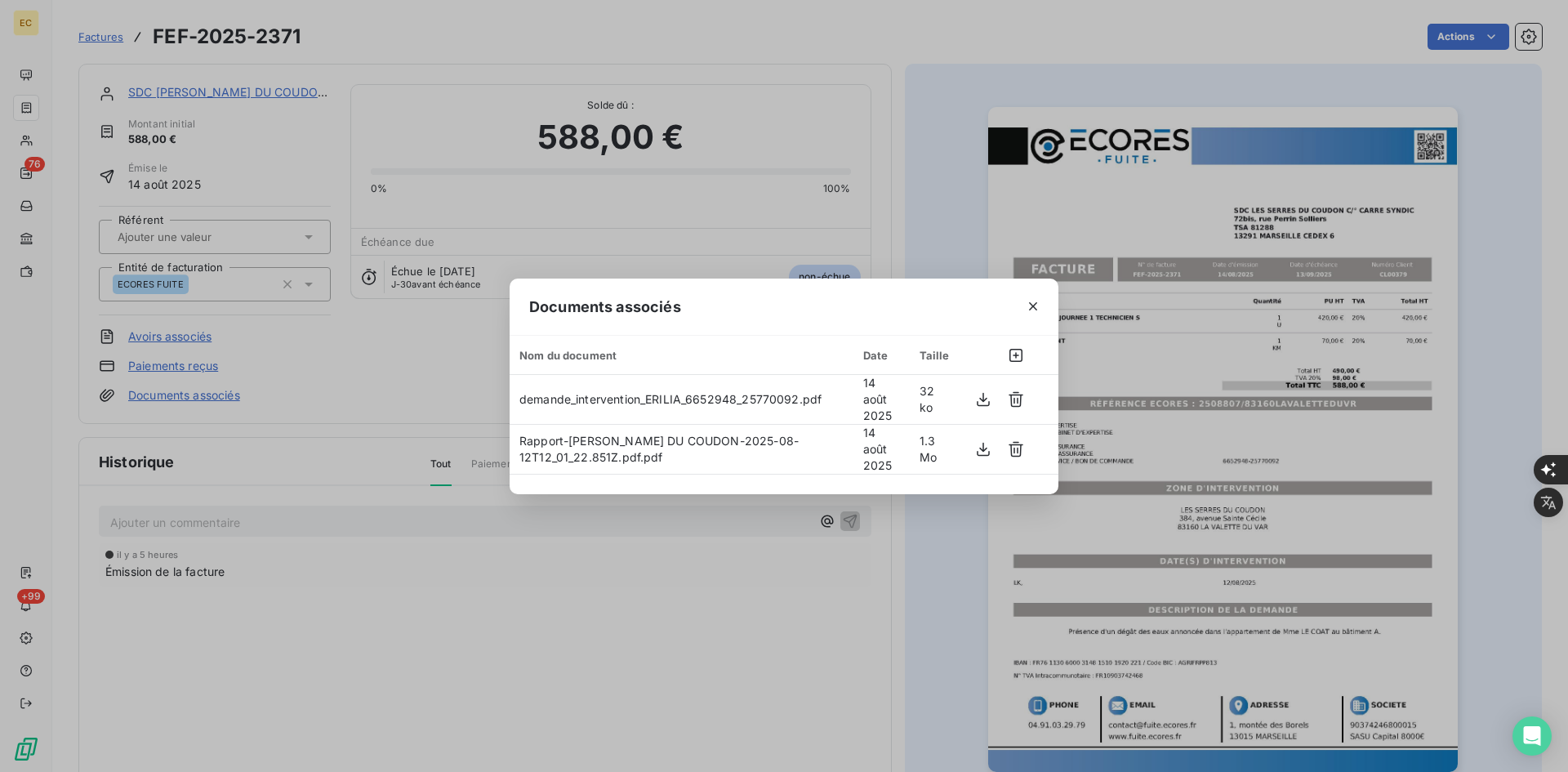
drag, startPoint x: 1035, startPoint y: 311, endPoint x: 919, endPoint y: 278, distance: 120.6
click at [1034, 311] on icon "button" at bounding box center [1032, 306] width 16 height 16
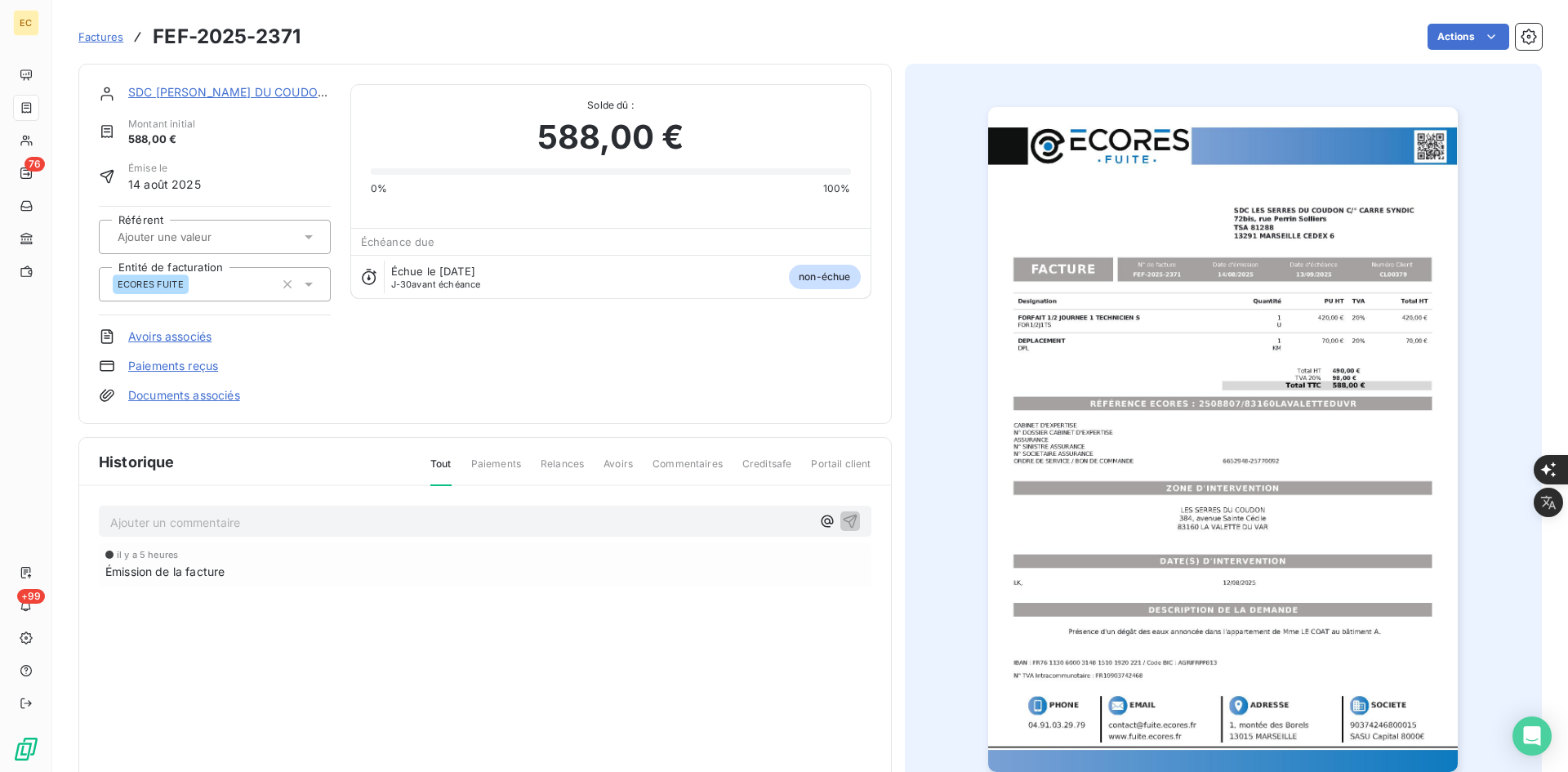
click at [246, 88] on link "SDC [PERSON_NAME] DU COUDON C/° CARRE SYNDIC" at bounding box center [283, 92] width 310 height 13
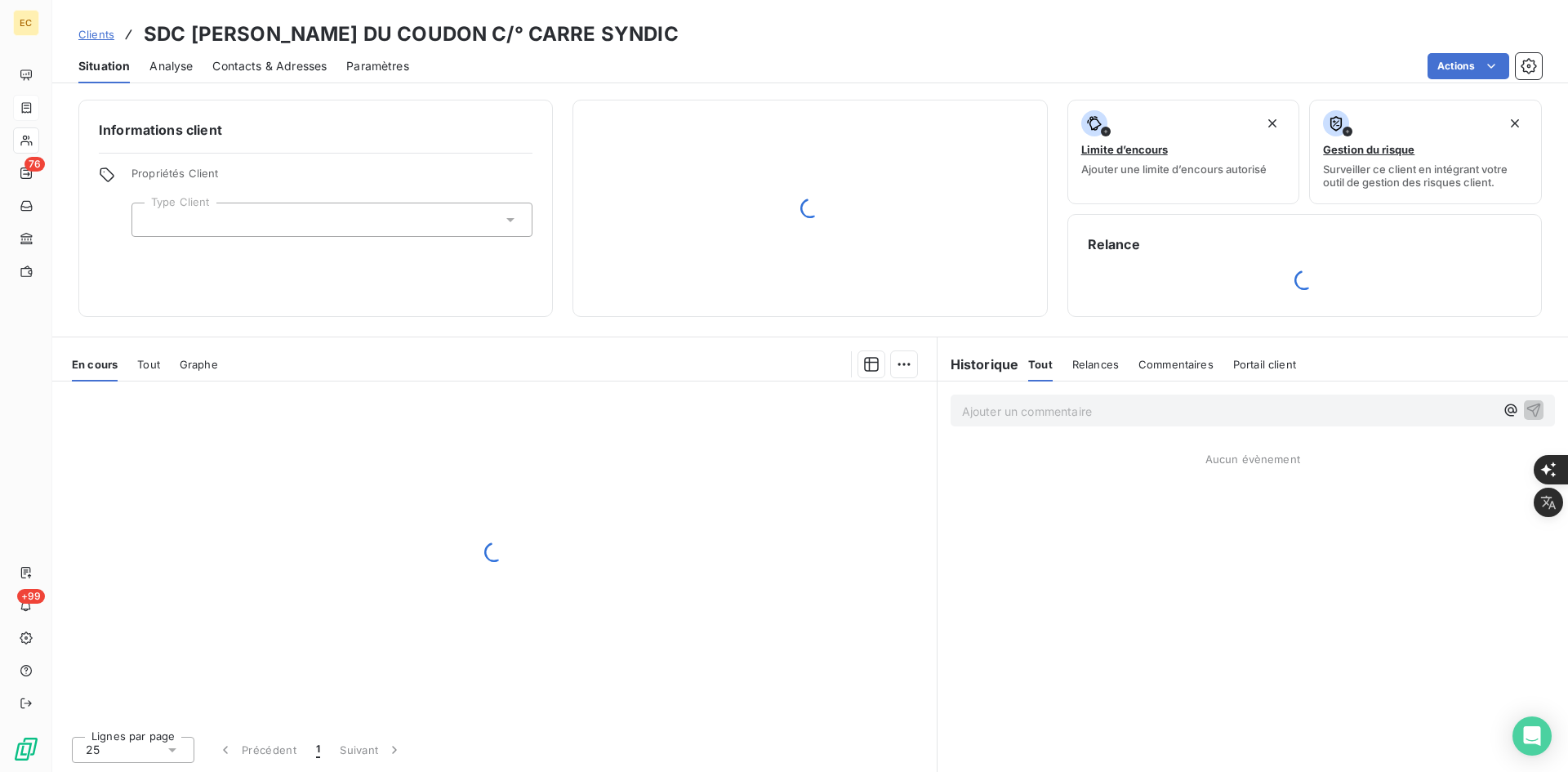
click at [234, 218] on div at bounding box center [332, 220] width 401 height 35
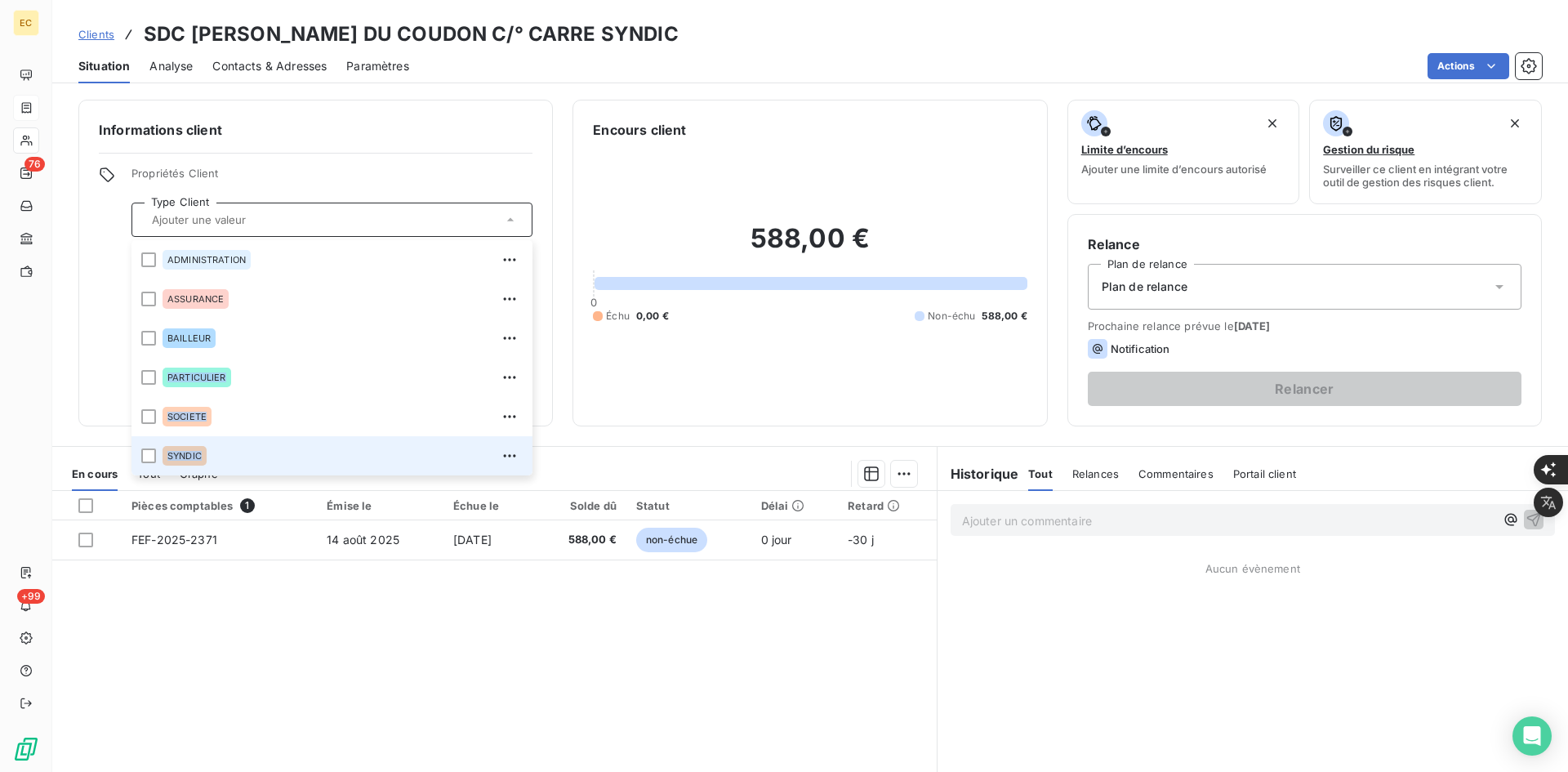
drag, startPoint x: 232, startPoint y: 346, endPoint x: 221, endPoint y: 442, distance: 96.6
click at [221, 442] on ul "ADMINISTRATION ASSURANCE BAILLEUR PARTICULIER SOCIETE SYNDIC" at bounding box center [332, 357] width 401 height 235
click at [313, 451] on div "SYNDIC" at bounding box center [343, 455] width 360 height 26
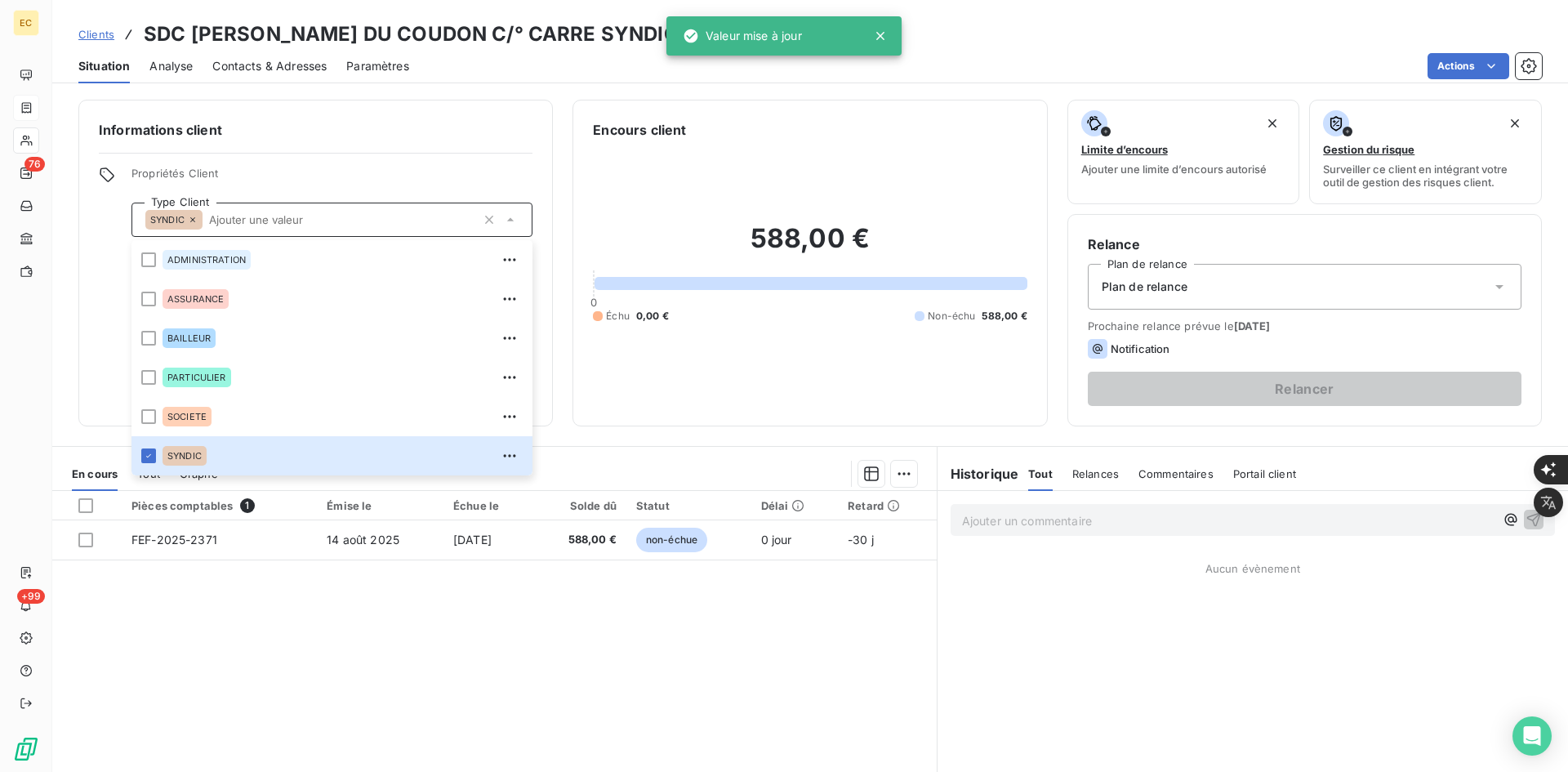
click at [1132, 279] on div "Plan de relance" at bounding box center [1304, 286] width 433 height 45
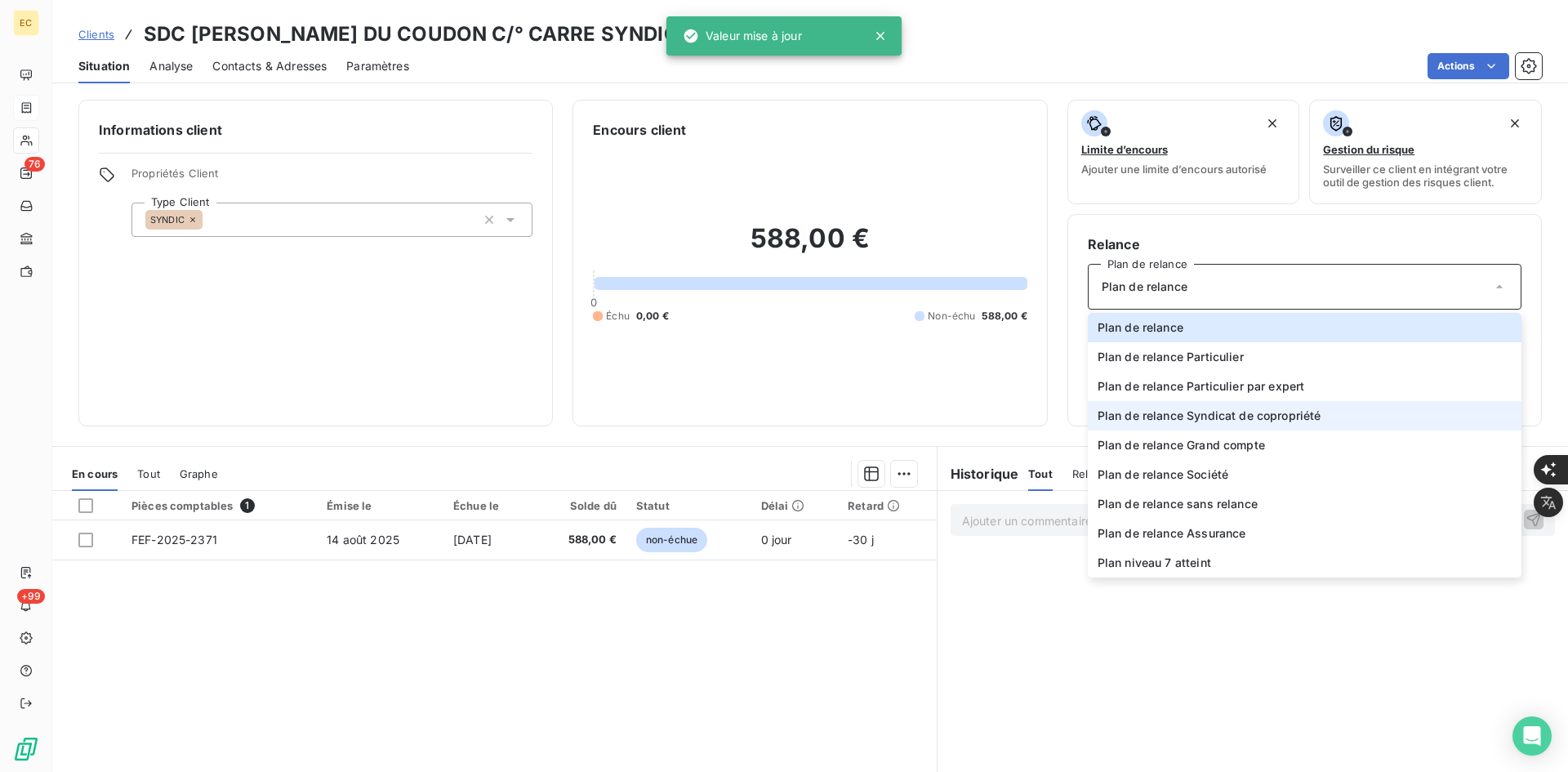
click at [1183, 423] on li "Plan de relance Syndicat de copropriété" at bounding box center [1304, 415] width 433 height 29
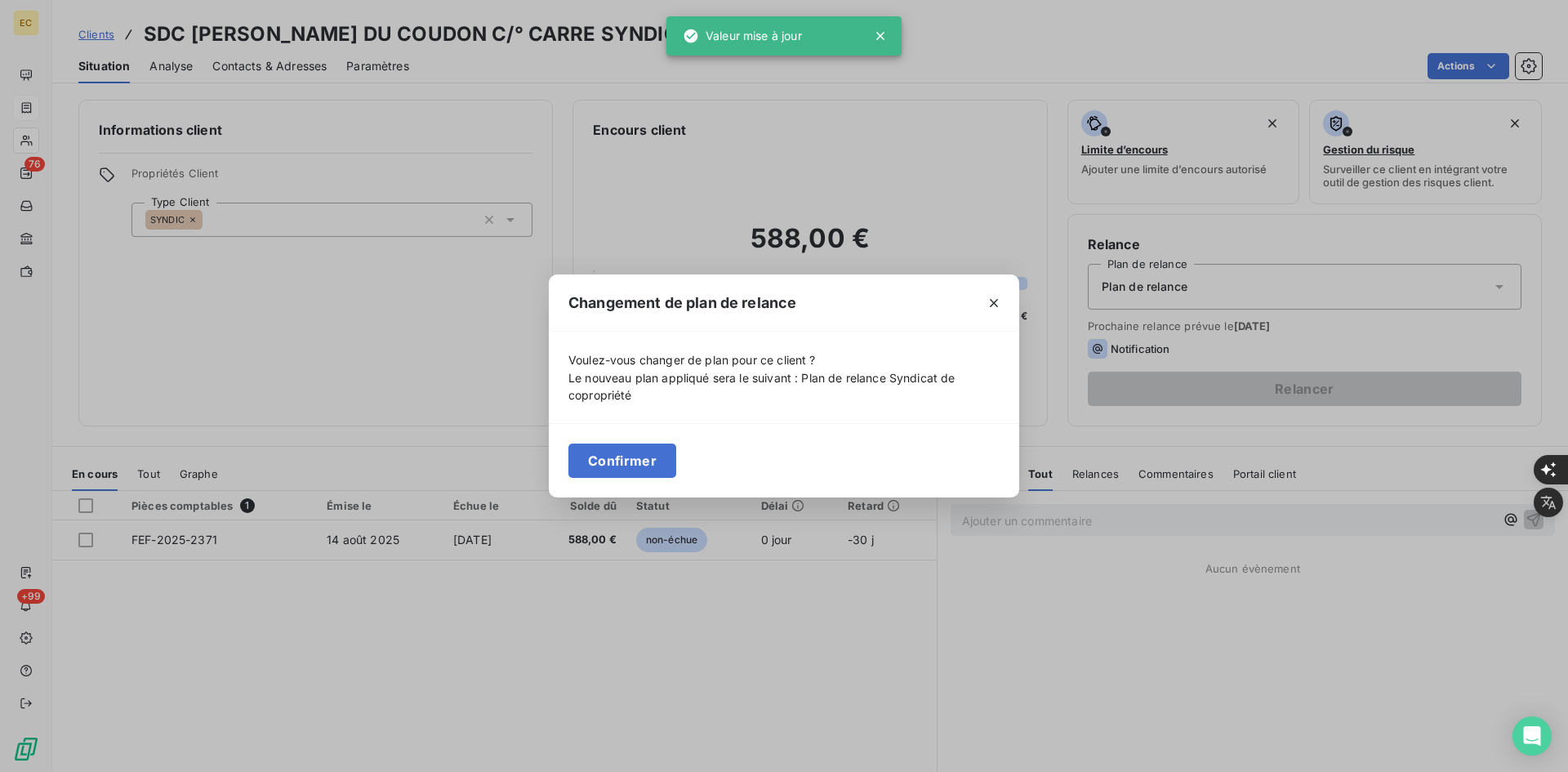
drag, startPoint x: 652, startPoint y: 457, endPoint x: 566, endPoint y: 359, distance: 130.4
click at [646, 450] on button "Confirmer" at bounding box center [622, 461] width 108 height 35
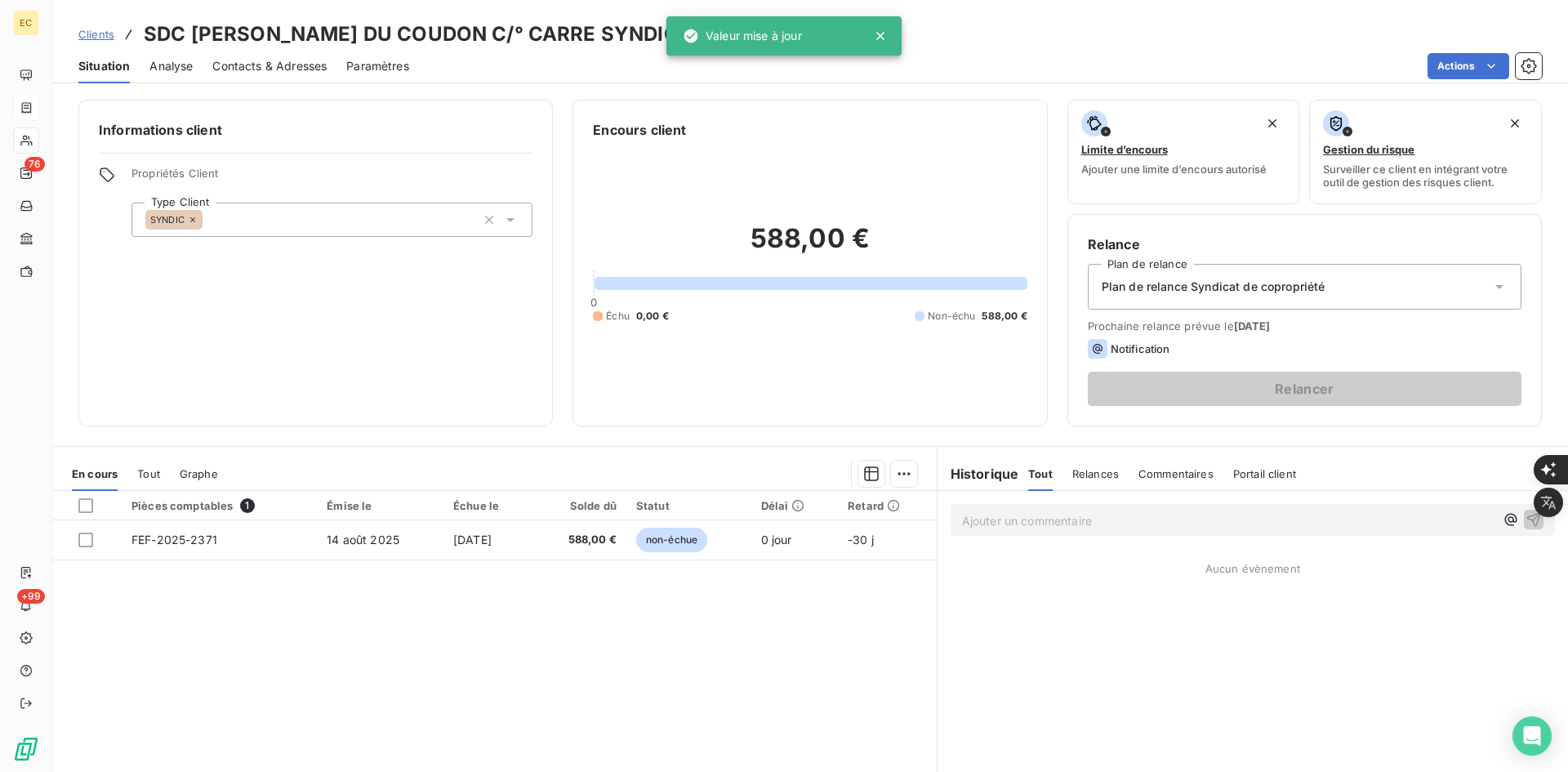
drag, startPoint x: 314, startPoint y: 66, endPoint x: 337, endPoint y: 85, distance: 29.8
click at [314, 66] on span "Contacts & Adresses" at bounding box center [269, 66] width 114 height 16
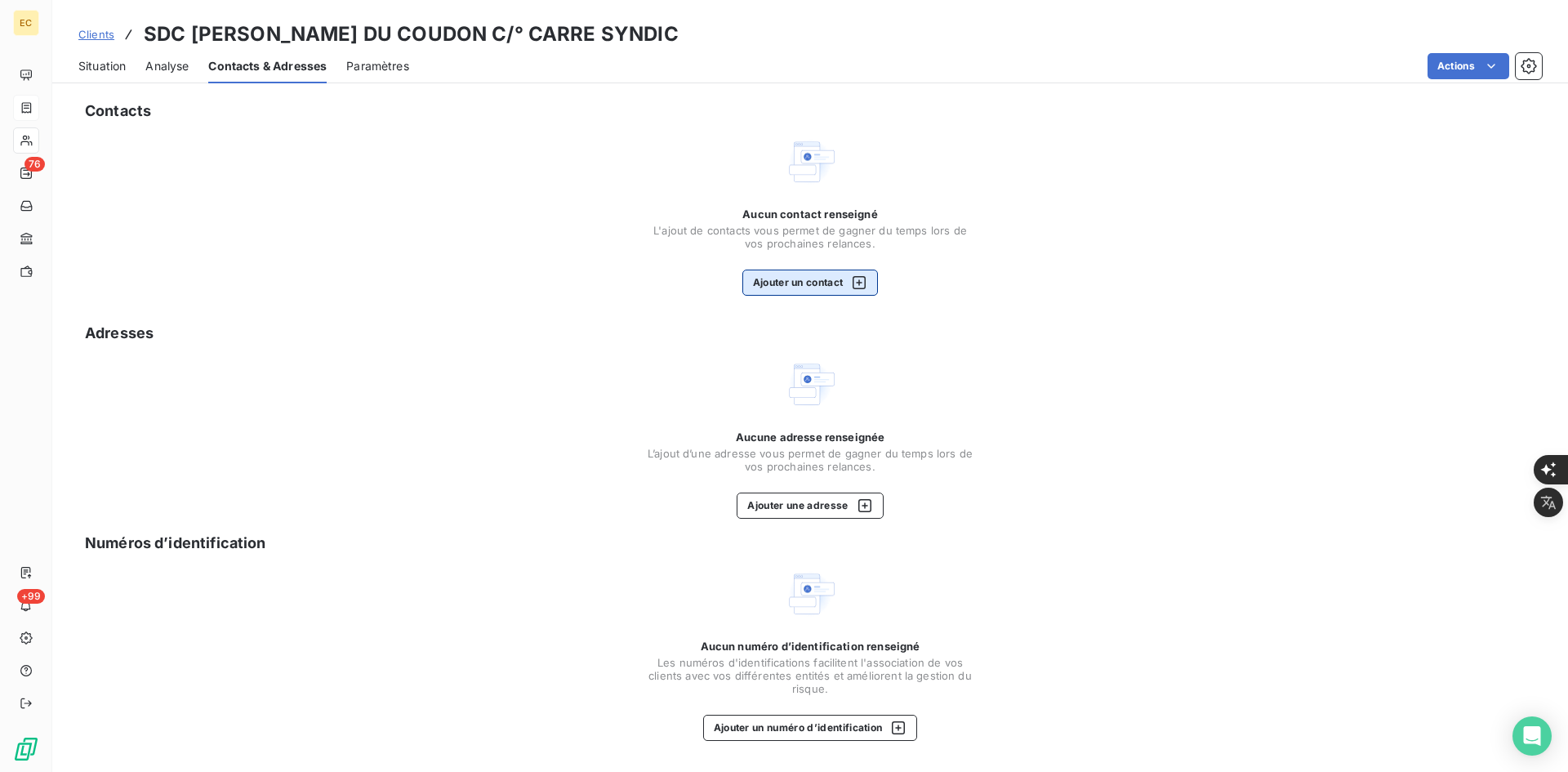
drag, startPoint x: 809, startPoint y: 241, endPoint x: 816, endPoint y: 284, distance: 43.6
click at [808, 241] on span "L'ajout de contacts vous permet de gagner du temps lors de vos prochaines relan…" at bounding box center [810, 237] width 327 height 26
click at [813, 287] on button "Ajouter un contact" at bounding box center [811, 282] width 136 height 26
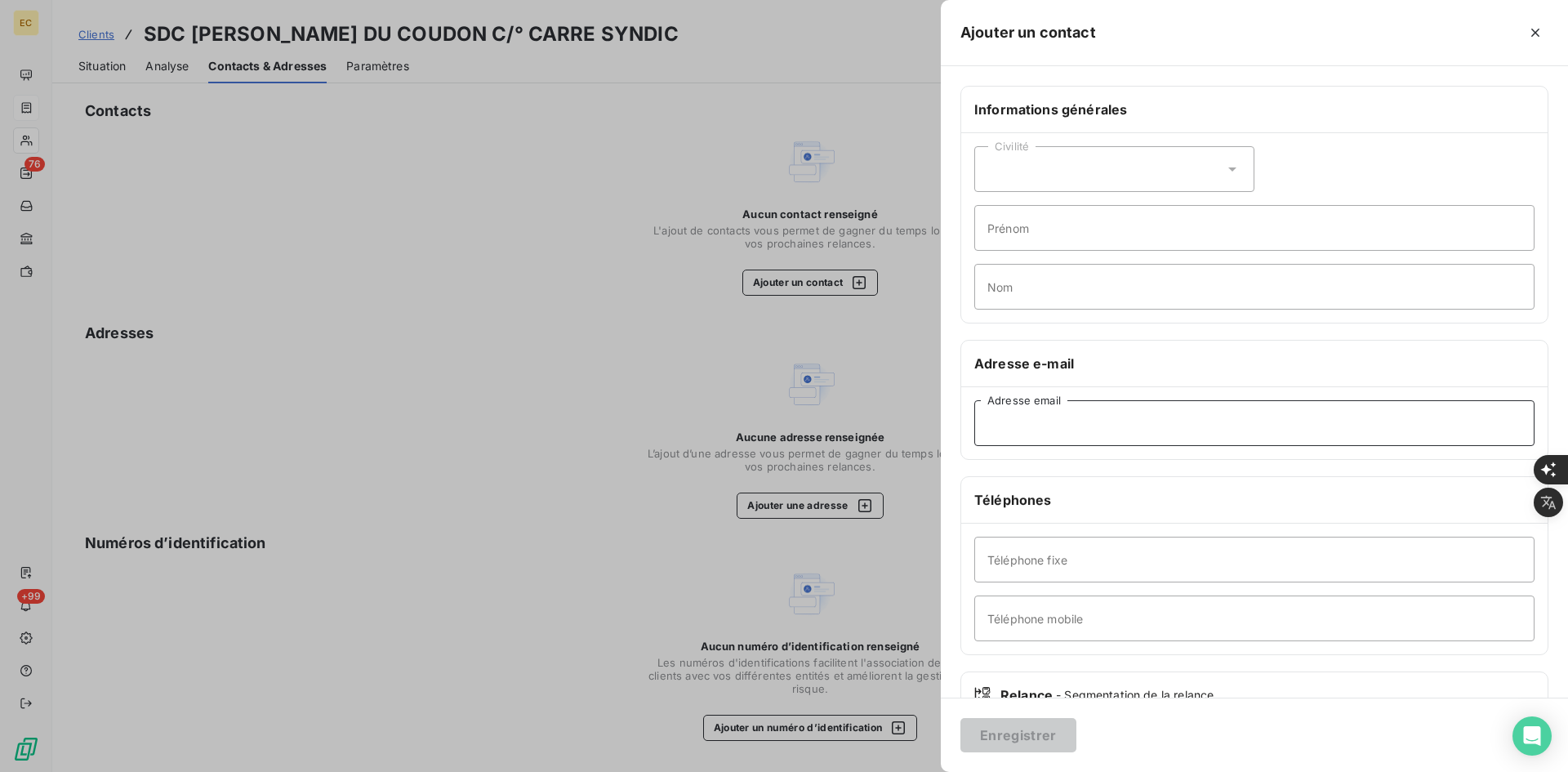
click at [1156, 437] on input "Adresse email" at bounding box center [1253, 423] width 560 height 45
paste input "@copro <[EMAIL_ADDRESS][DOMAIN_NAME]>"
click at [1039, 423] on input "@copro <[EMAIL_ADDRESS][DOMAIN_NAME]" at bounding box center [1253, 423] width 560 height 45
type input "[EMAIL_ADDRESS][DOMAIN_NAME]"
click at [1023, 737] on button "Enregistrer" at bounding box center [1018, 735] width 116 height 35
